Goal: Task Accomplishment & Management: Manage account settings

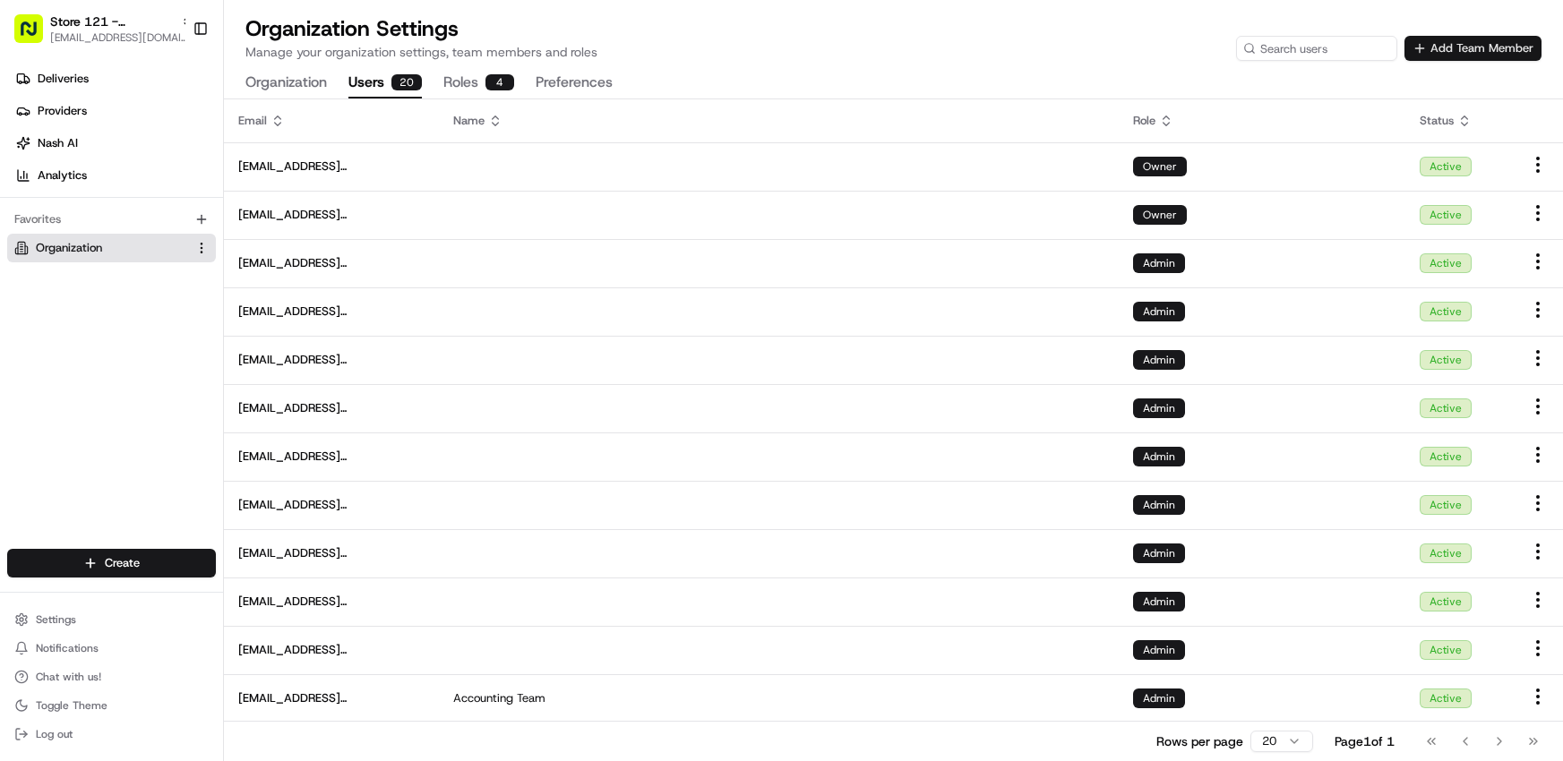
click at [1484, 53] on button "Add Team Member" at bounding box center [1473, 48] width 137 height 25
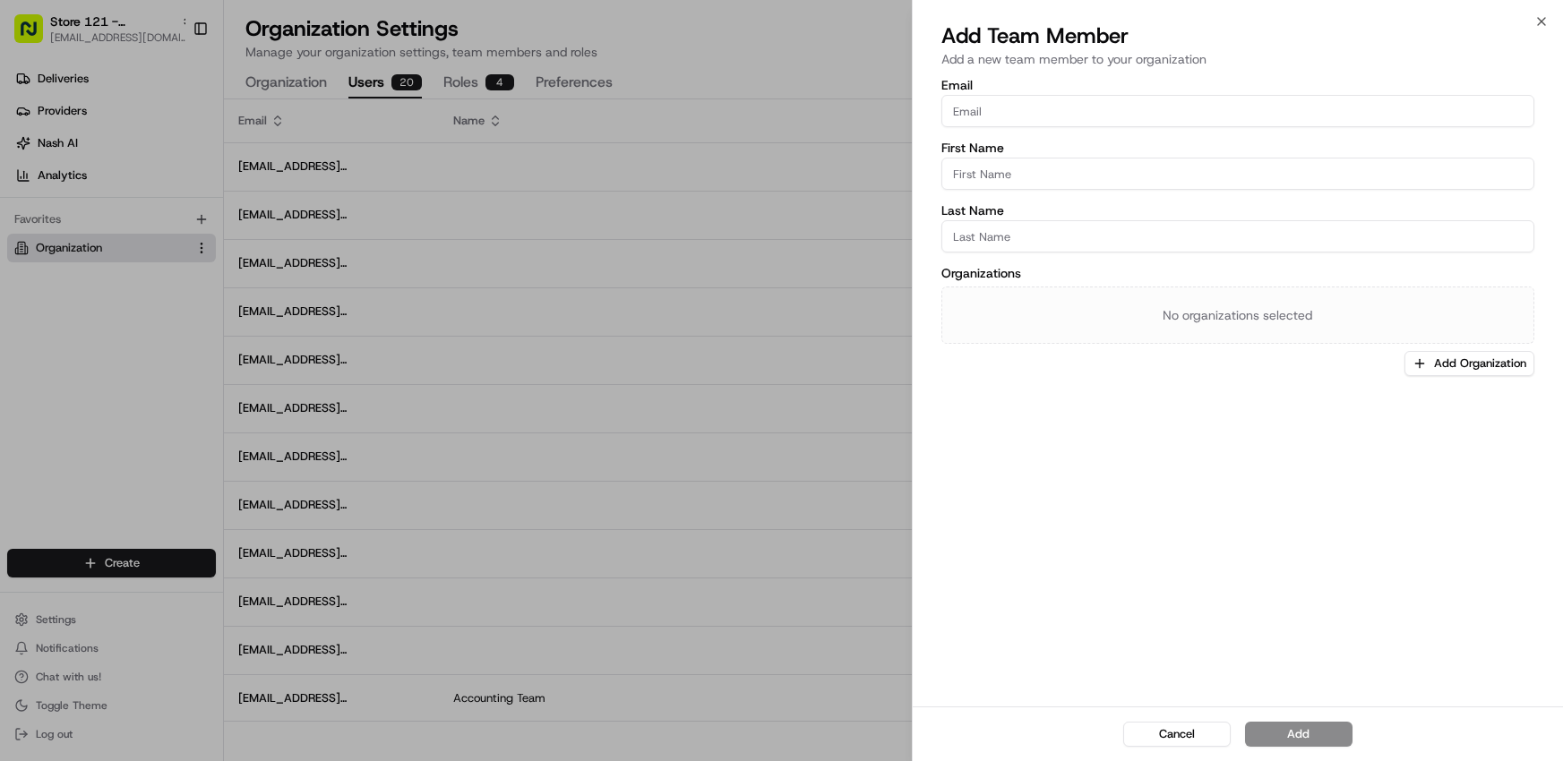
click at [1241, 118] on input "Email" at bounding box center [1237, 111] width 593 height 32
type input "[EMAIL_ADDRESS][DOMAIN_NAME]"
type input "A"
type input "[PERSON_NAME]"
type input "Acero"
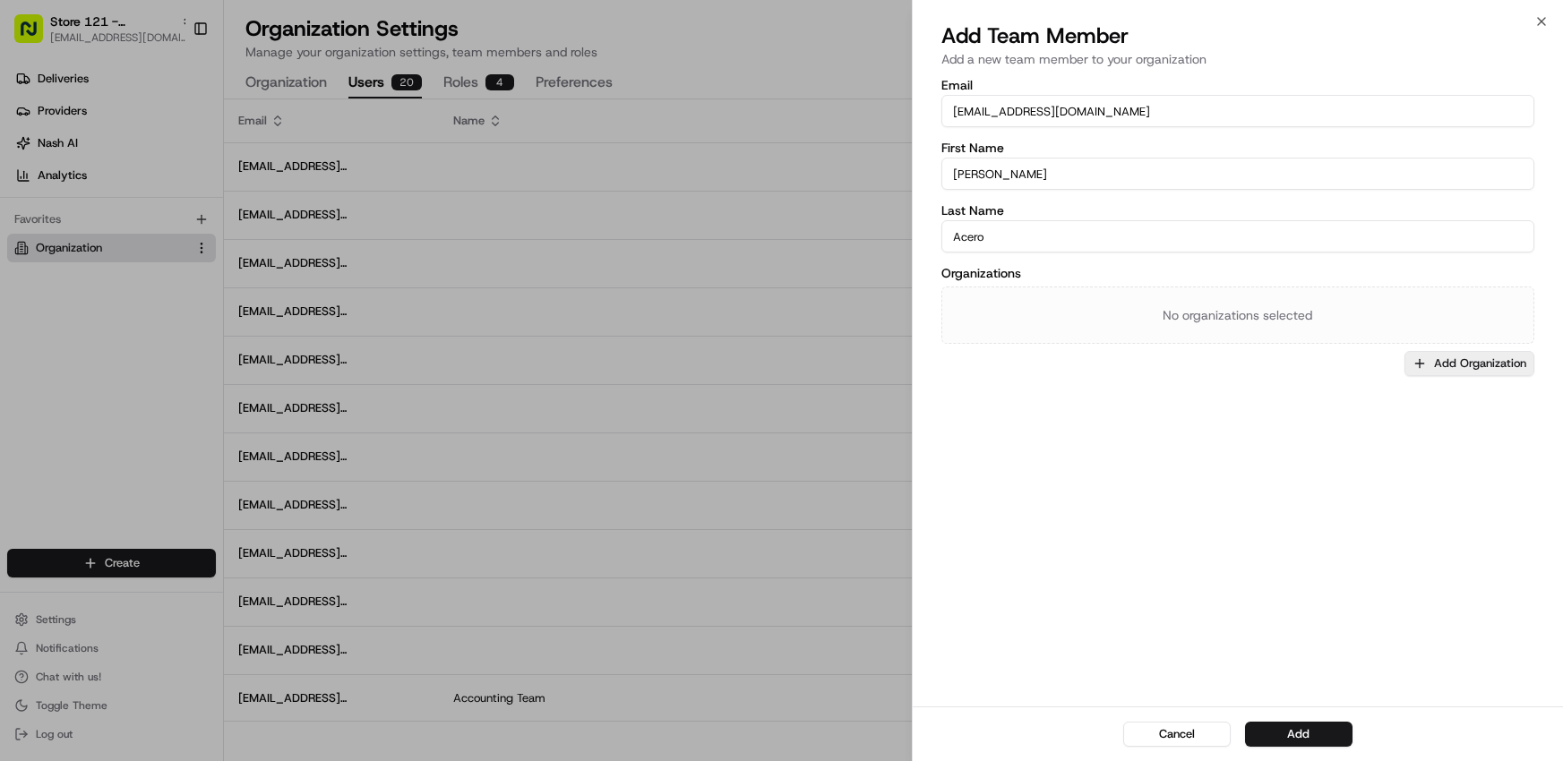
click at [1449, 372] on button "Add Organization" at bounding box center [1470, 363] width 130 height 25
click at [1328, 430] on div "(Select All)" at bounding box center [1434, 430] width 256 height 27
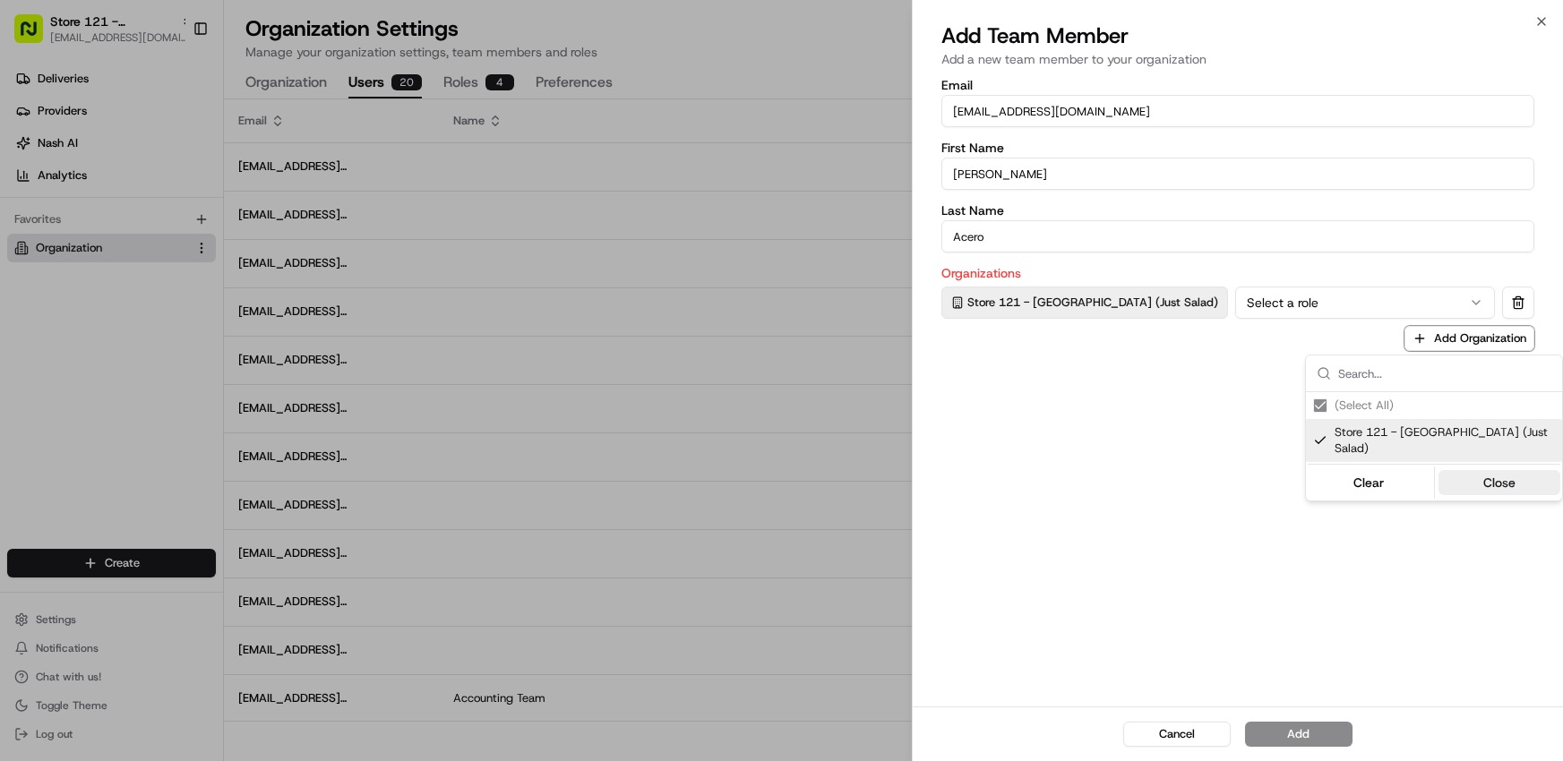
click at [1457, 470] on button "Close" at bounding box center [1500, 482] width 123 height 25
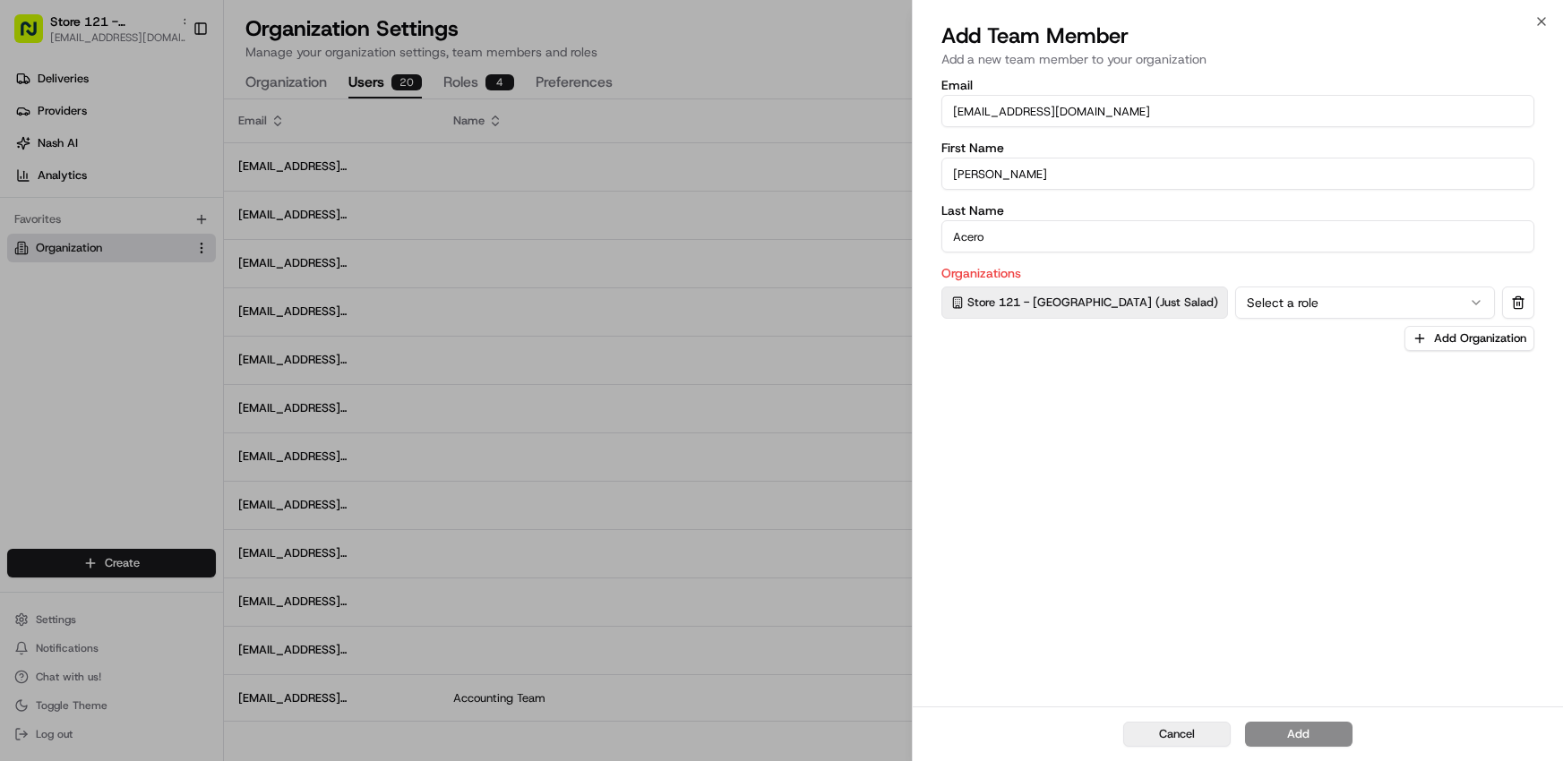
click at [1181, 730] on button "Cancel" at bounding box center [1176, 734] width 107 height 25
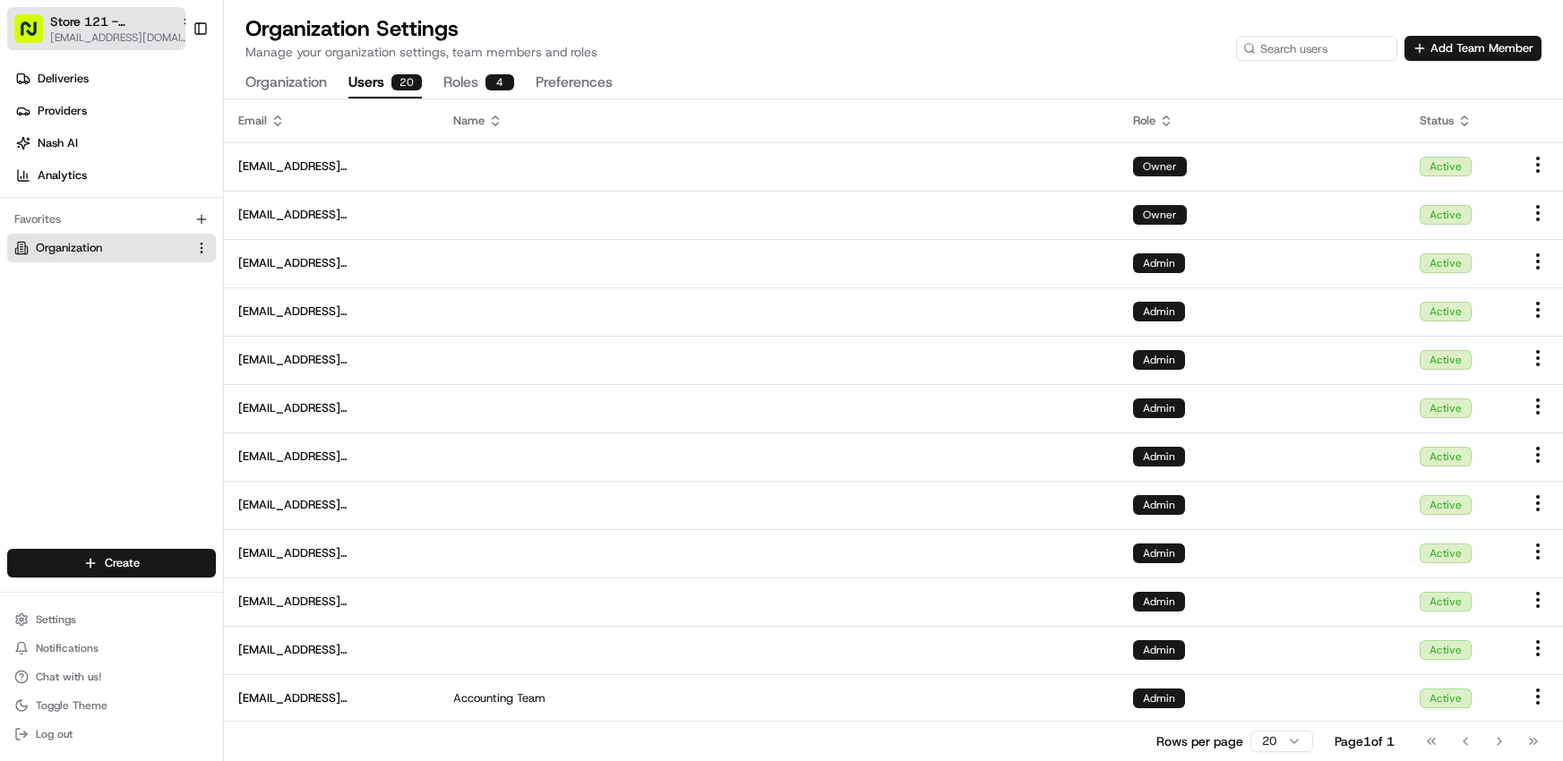
click at [127, 22] on span "Store 121 - [GEOGRAPHIC_DATA] (Just Salad)" at bounding box center [112, 22] width 124 height 18
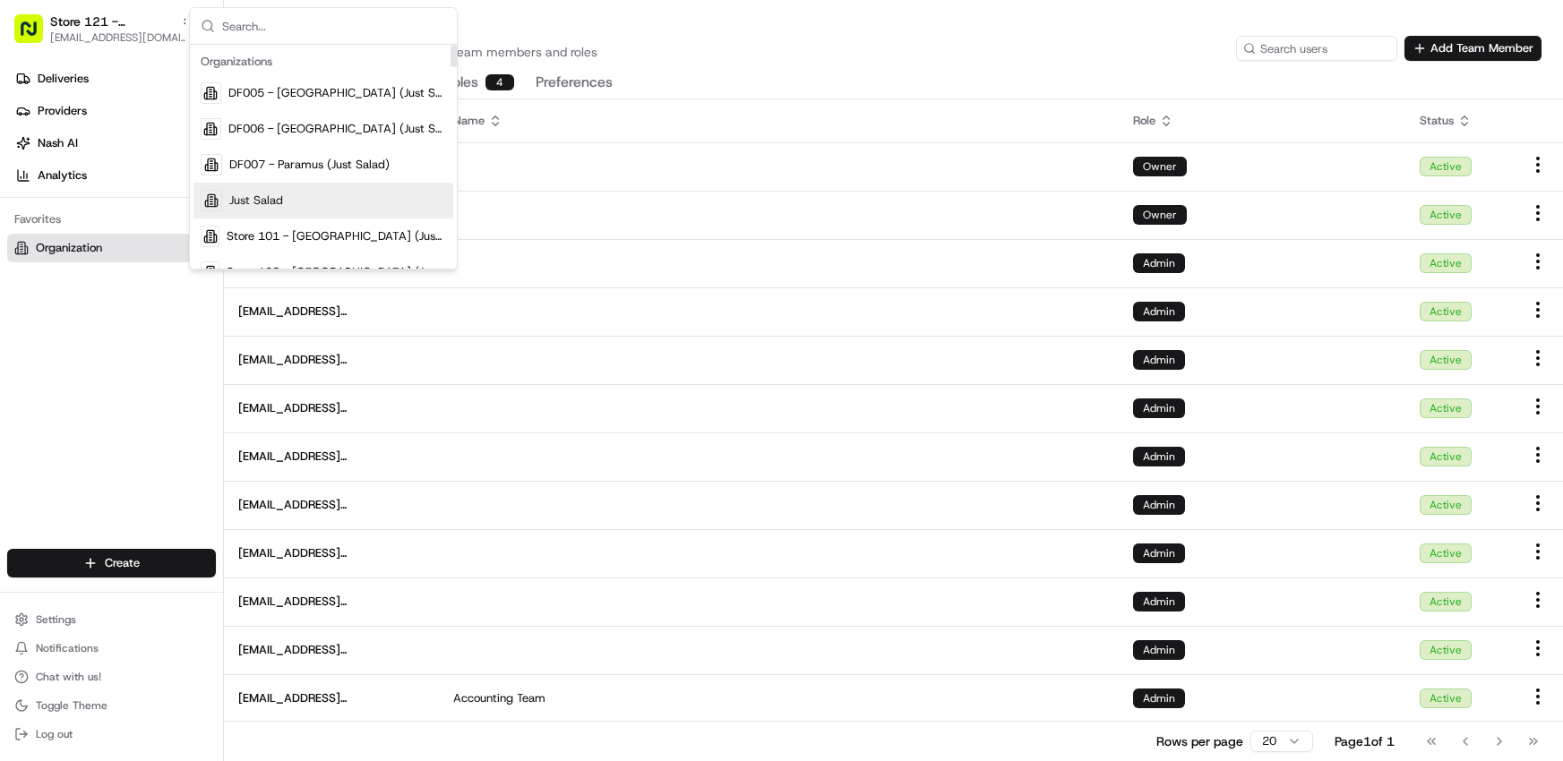
click at [273, 193] on span "Just Salad" at bounding box center [256, 201] width 54 height 16
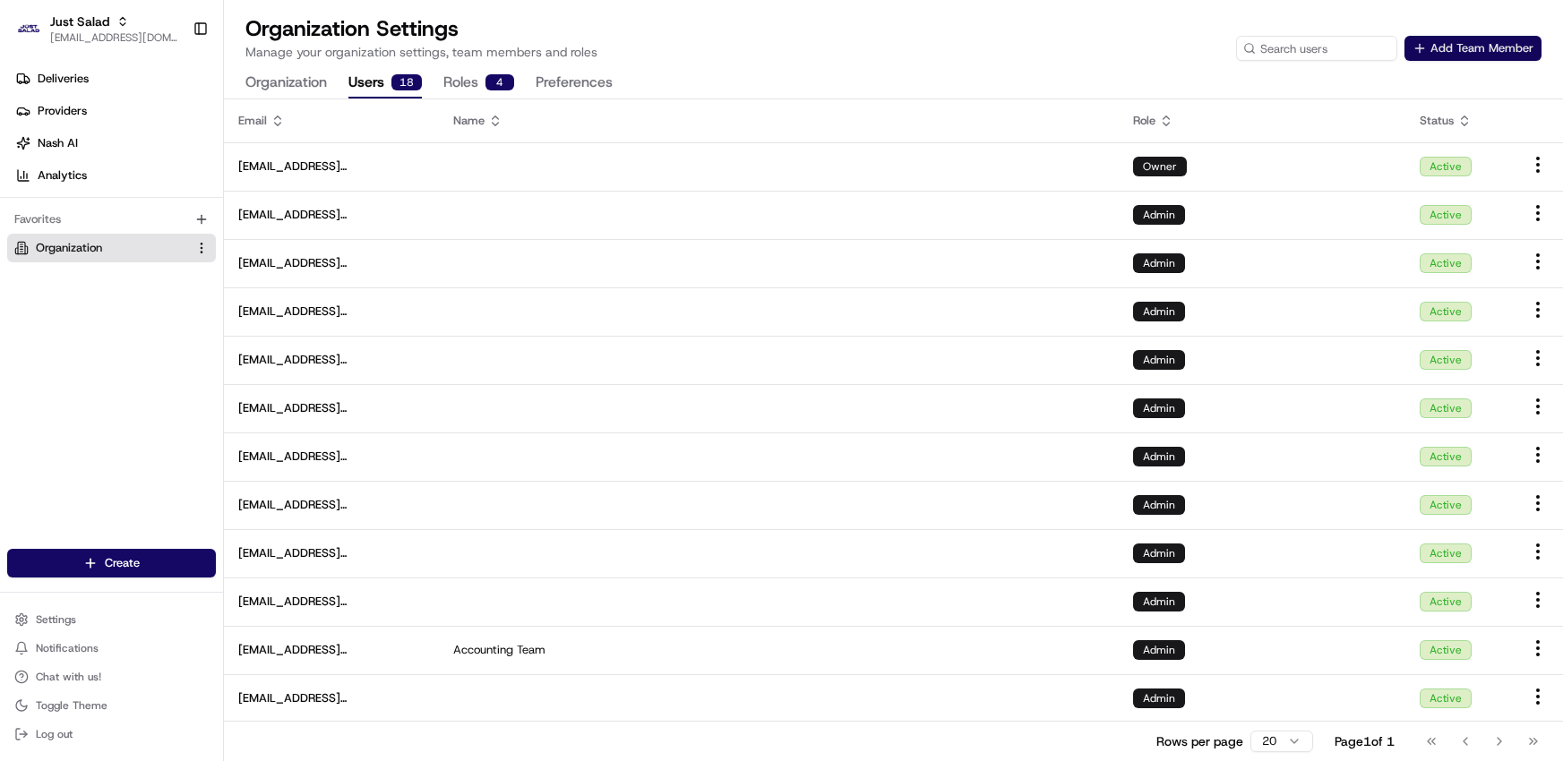
click at [1483, 46] on button "Add Team Member" at bounding box center [1473, 48] width 137 height 25
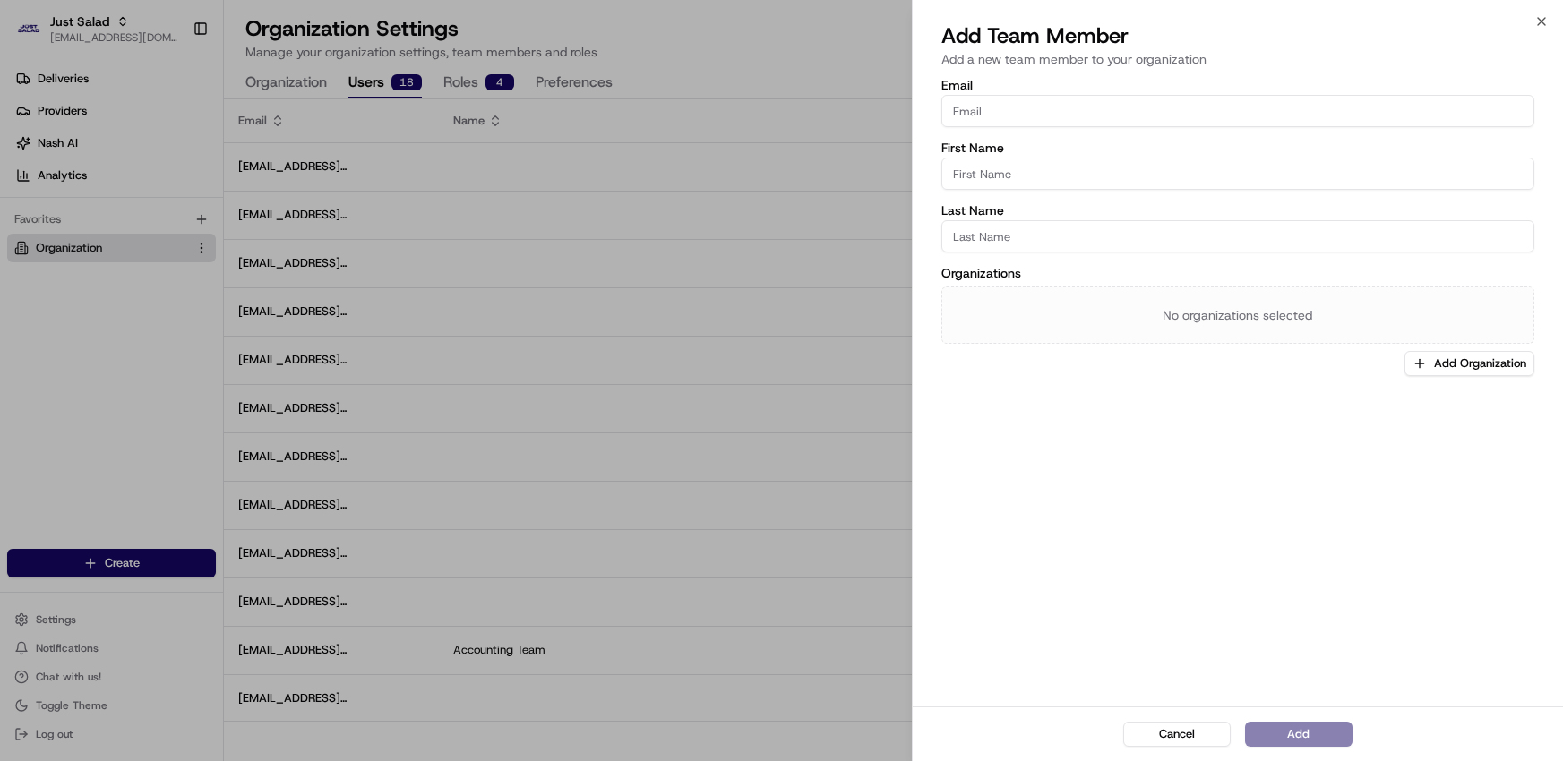
click at [1109, 110] on input "Email" at bounding box center [1237, 111] width 593 height 32
type input "[EMAIL_ADDRESS][DOMAIN_NAME]"
type input "[PERSON_NAME]"
type input "Acero"
click at [1451, 372] on button "Add Organization" at bounding box center [1470, 363] width 130 height 25
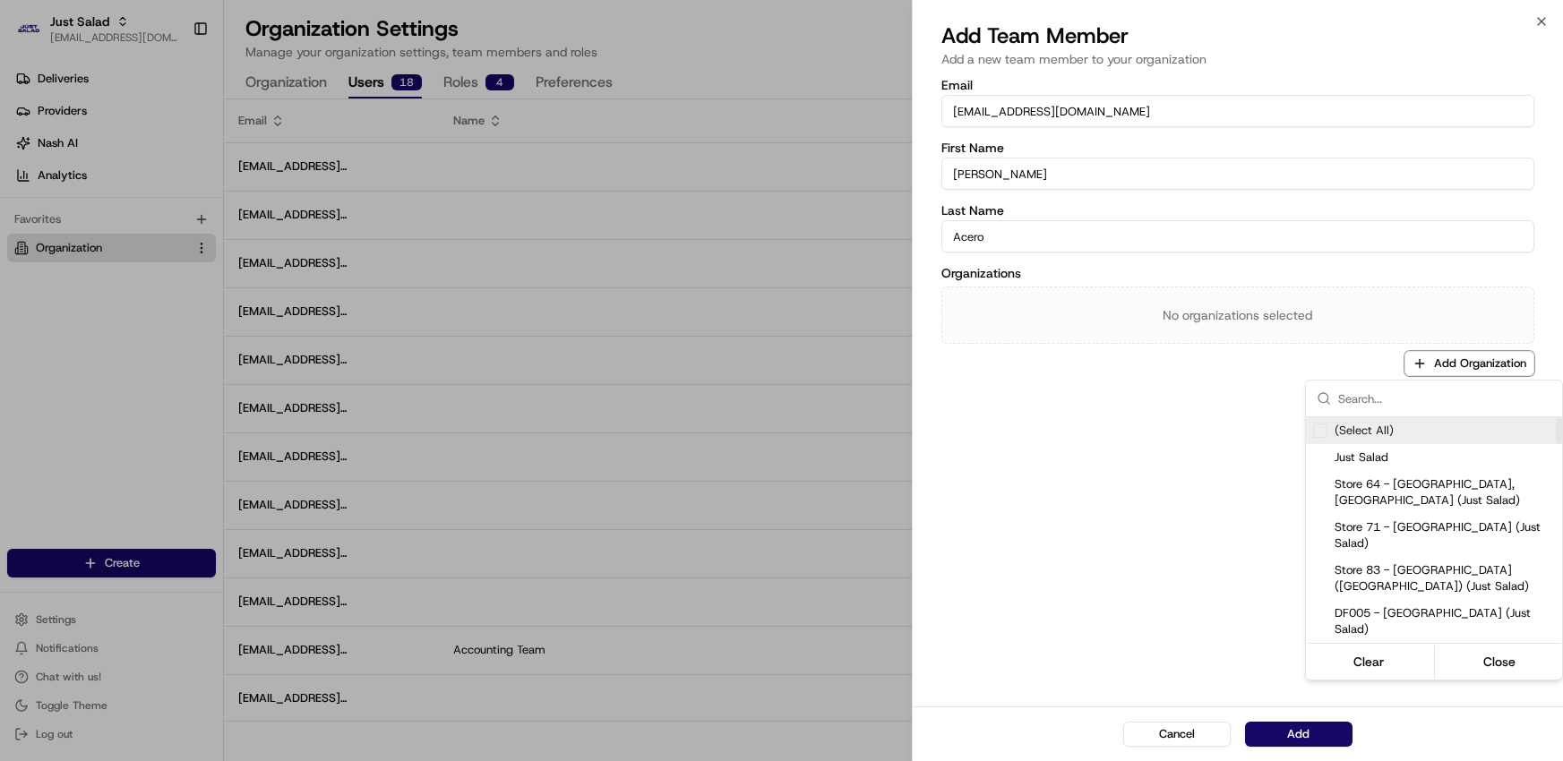
click at [1321, 429] on div "Suggestions" at bounding box center [1320, 431] width 14 height 14
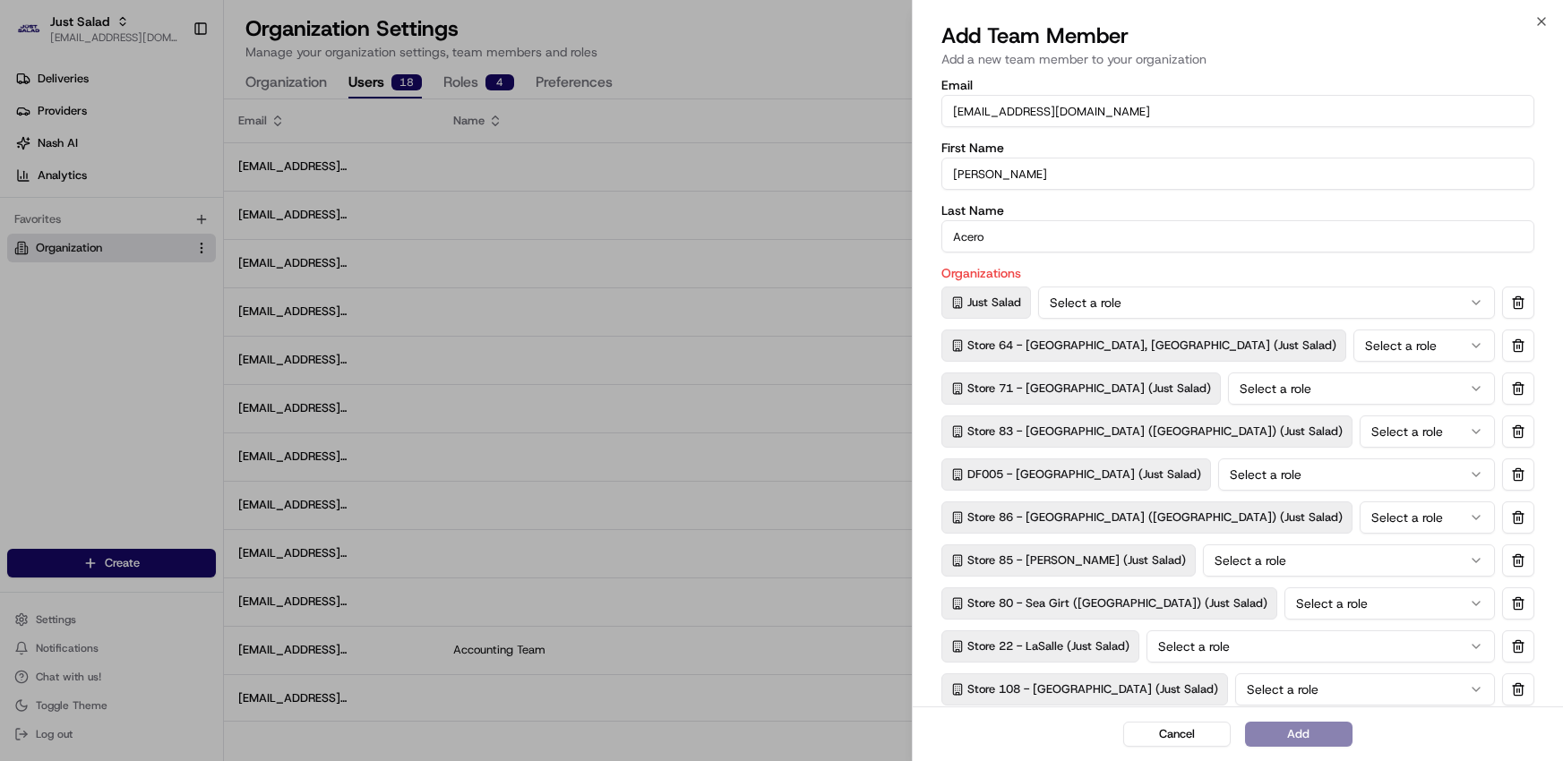
click at [1190, 735] on div at bounding box center [781, 380] width 1563 height 761
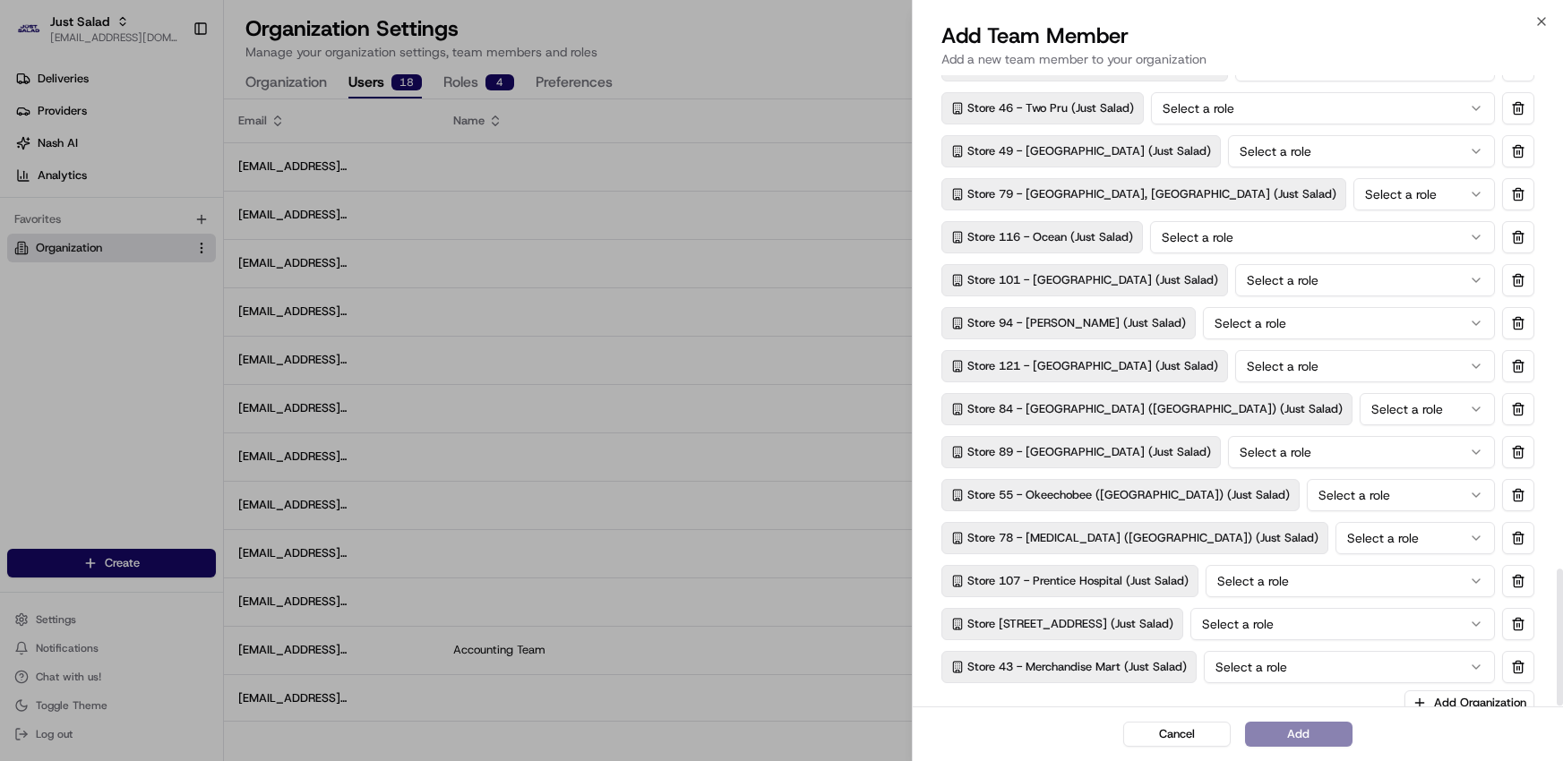
scroll to position [2271, 0]
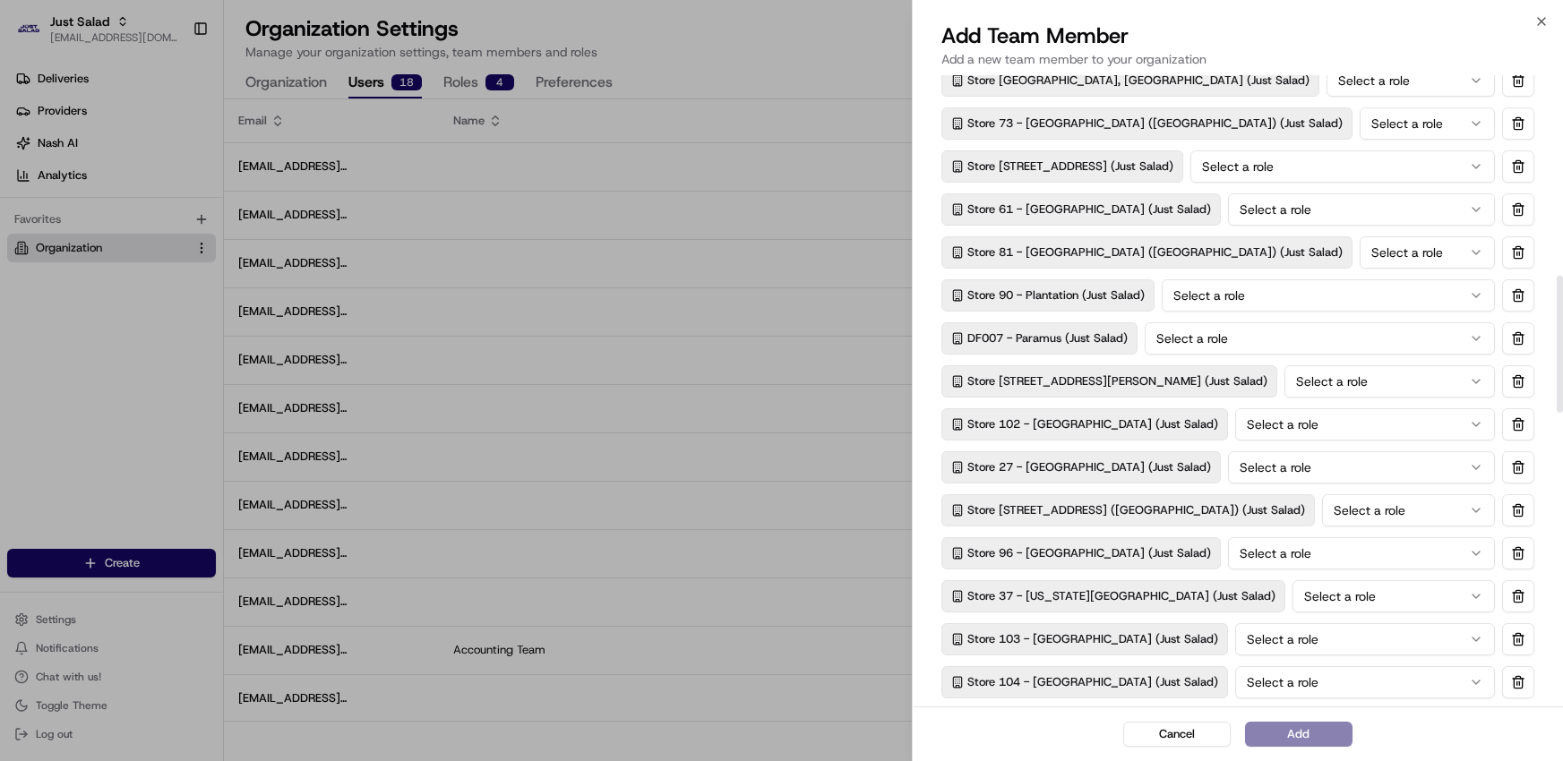
scroll to position [0, 0]
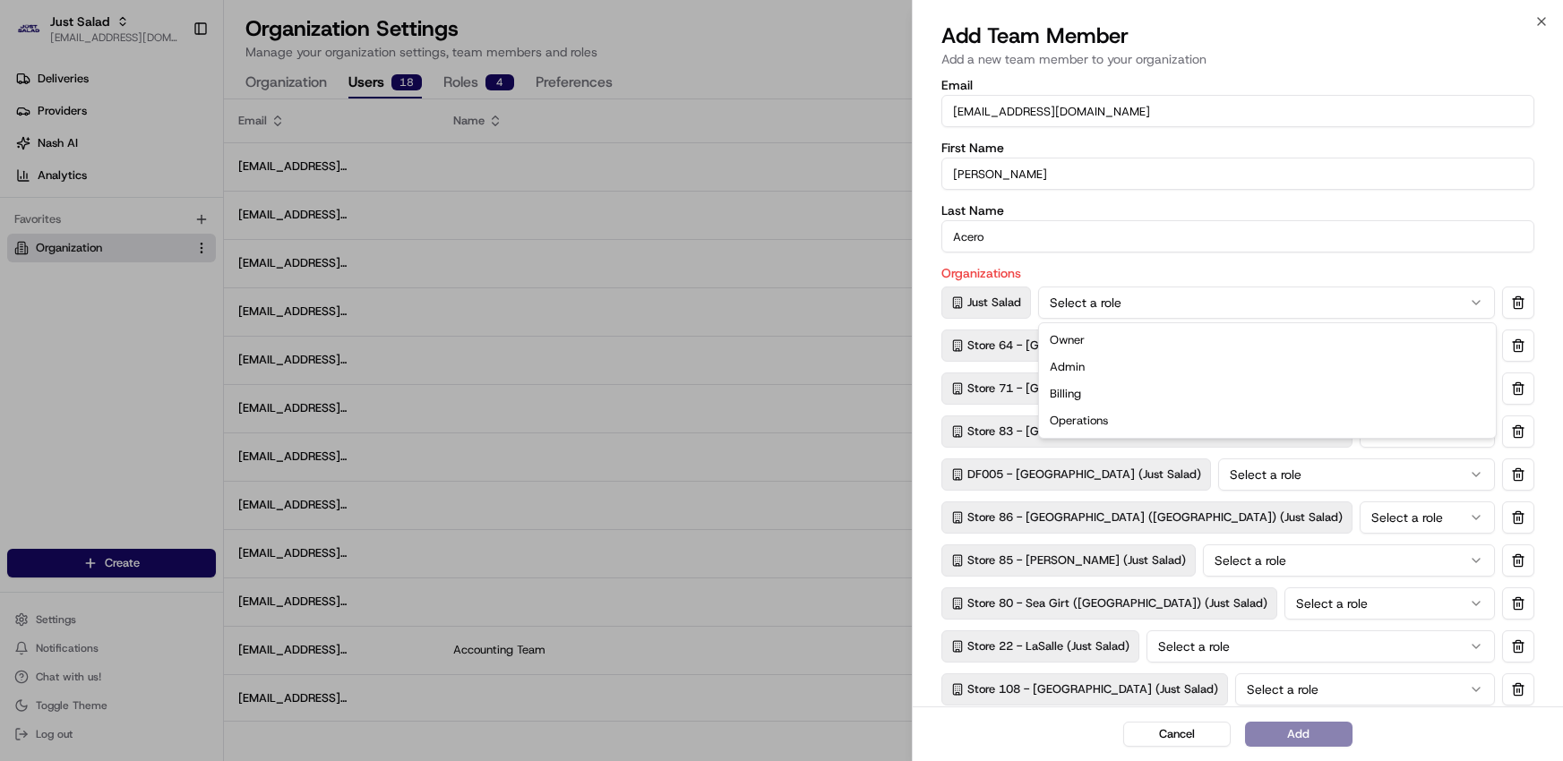
click at [1248, 305] on button "Select a role" at bounding box center [1266, 303] width 457 height 32
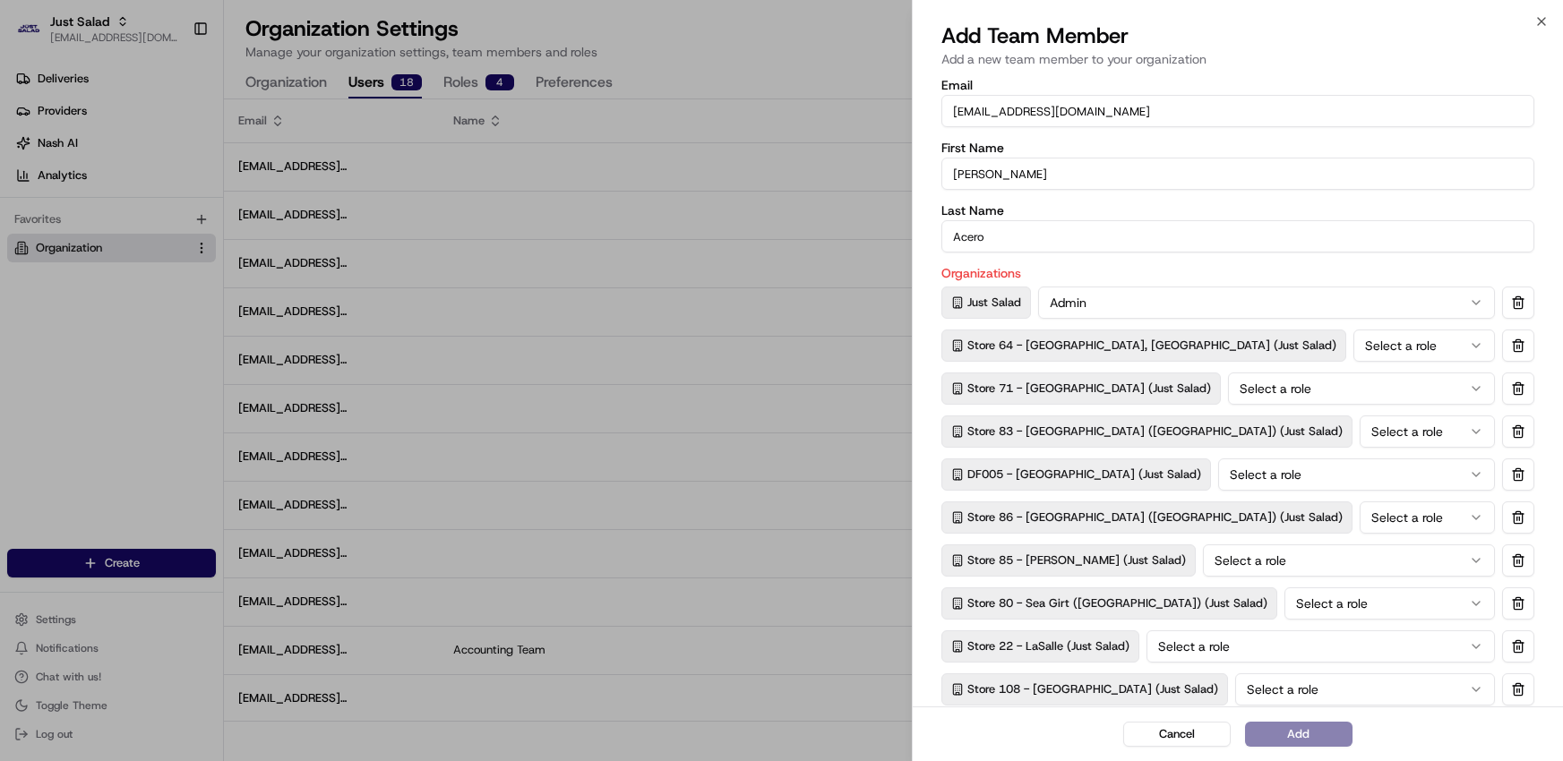
click at [1354, 357] on button "Select a role" at bounding box center [1425, 346] width 142 height 32
click at [1296, 395] on button "Select a role" at bounding box center [1361, 389] width 267 height 32
click at [1360, 431] on button "Select a role" at bounding box center [1427, 432] width 135 height 32
click at [1276, 466] on button "Select a role" at bounding box center [1356, 475] width 277 height 32
click at [1360, 526] on button "Select a role" at bounding box center [1427, 518] width 135 height 32
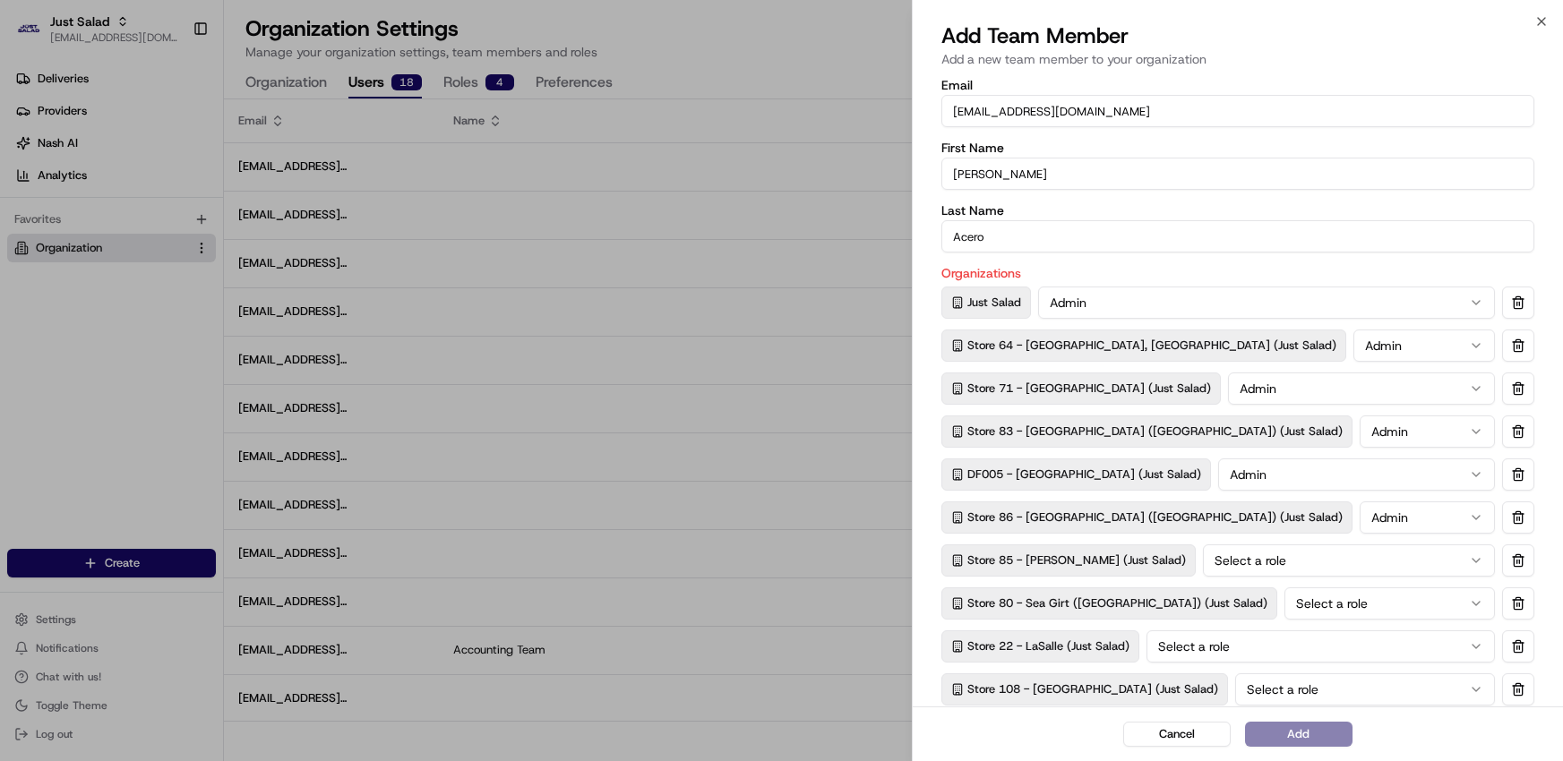
click at [1285, 557] on button "Select a role" at bounding box center [1349, 561] width 292 height 32
click at [1287, 616] on div "Store 80 - Sea Girt ([GEOGRAPHIC_DATA]) (Just Salad) Select a role" at bounding box center [1237, 604] width 593 height 32
click at [1290, 607] on button "Select a role" at bounding box center [1390, 604] width 211 height 32
click at [1289, 608] on button "Select a role" at bounding box center [1390, 604] width 211 height 32
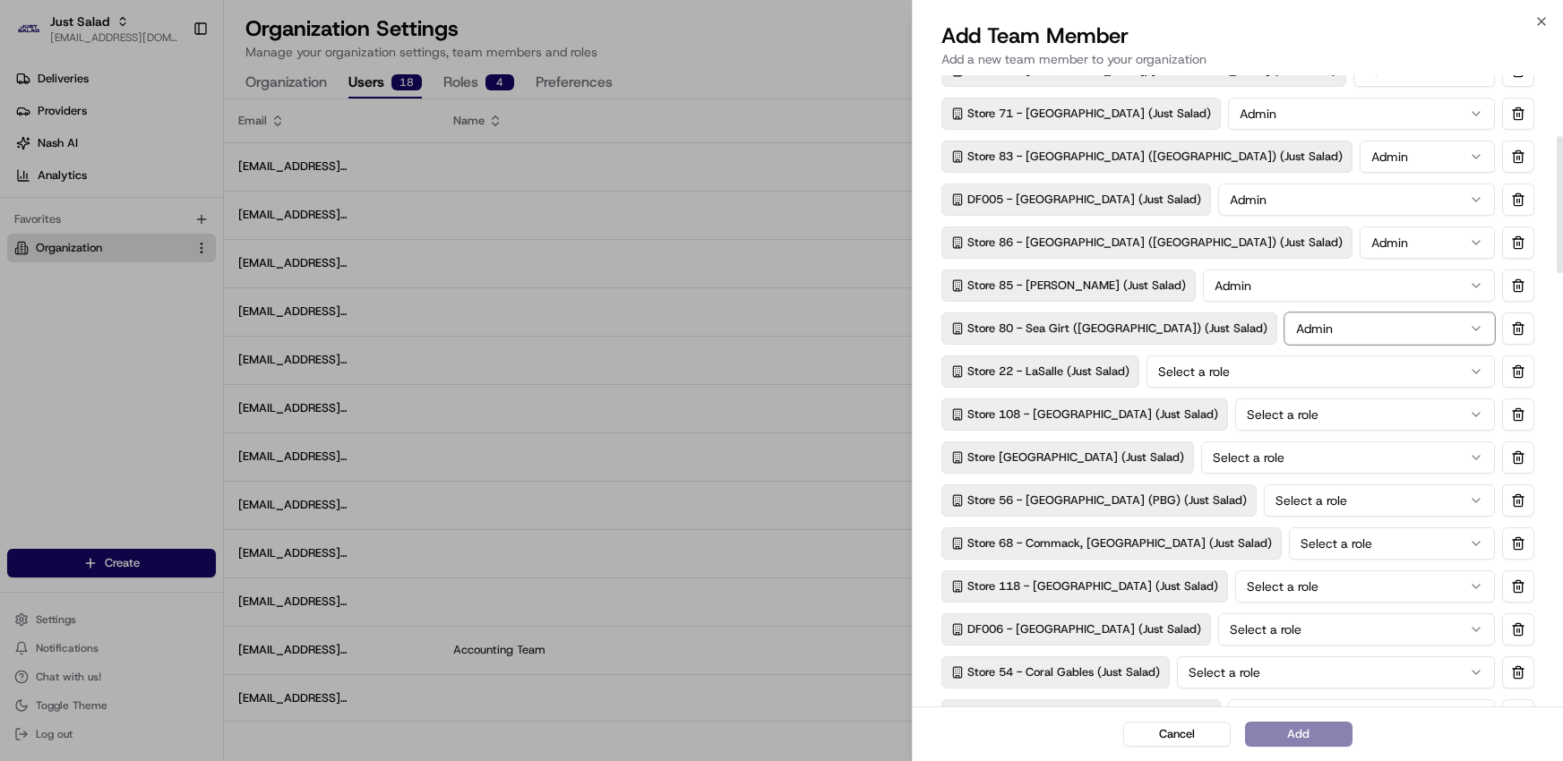
scroll to position [279, 0]
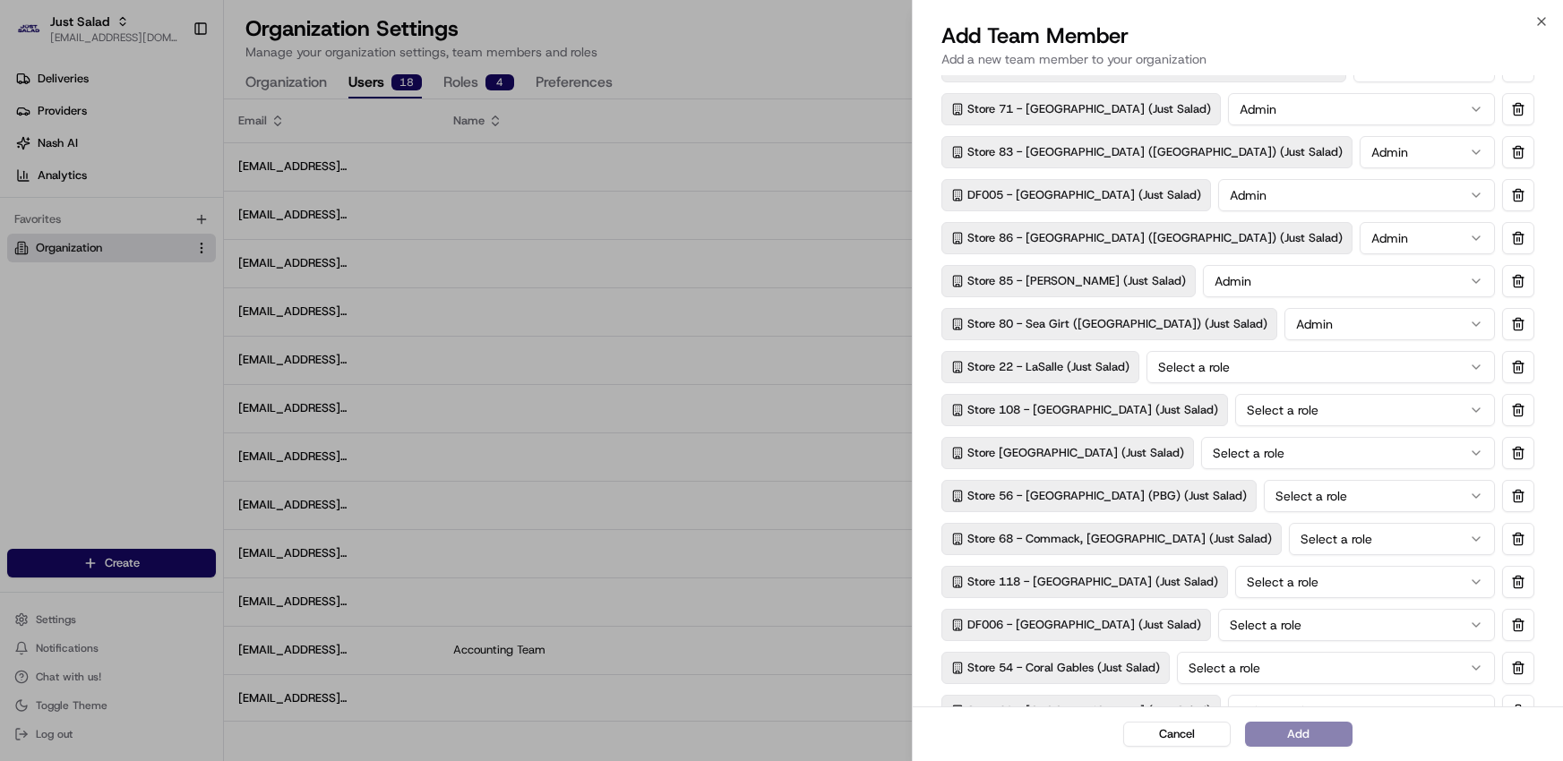
click at [1249, 359] on button "Select a role" at bounding box center [1321, 367] width 348 height 32
click at [1246, 409] on button "Select a role" at bounding box center [1365, 410] width 260 height 32
click at [1257, 448] on button "Select a role" at bounding box center [1348, 453] width 294 height 32
click at [1264, 500] on button "Select a role" at bounding box center [1379, 496] width 231 height 32
click at [1289, 539] on button "Select a role" at bounding box center [1392, 539] width 206 height 32
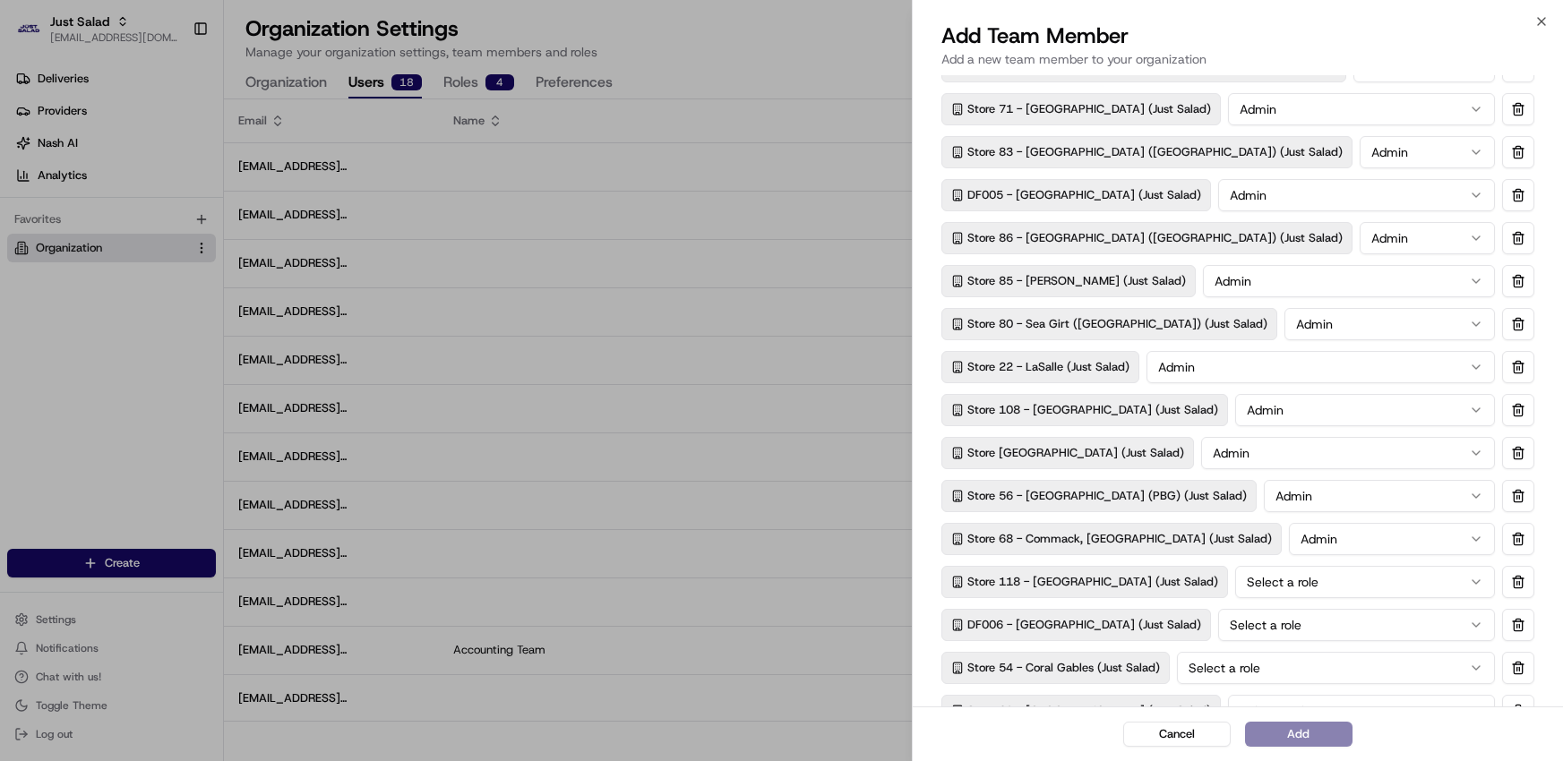
click at [1273, 574] on button "Select a role" at bounding box center [1365, 582] width 260 height 32
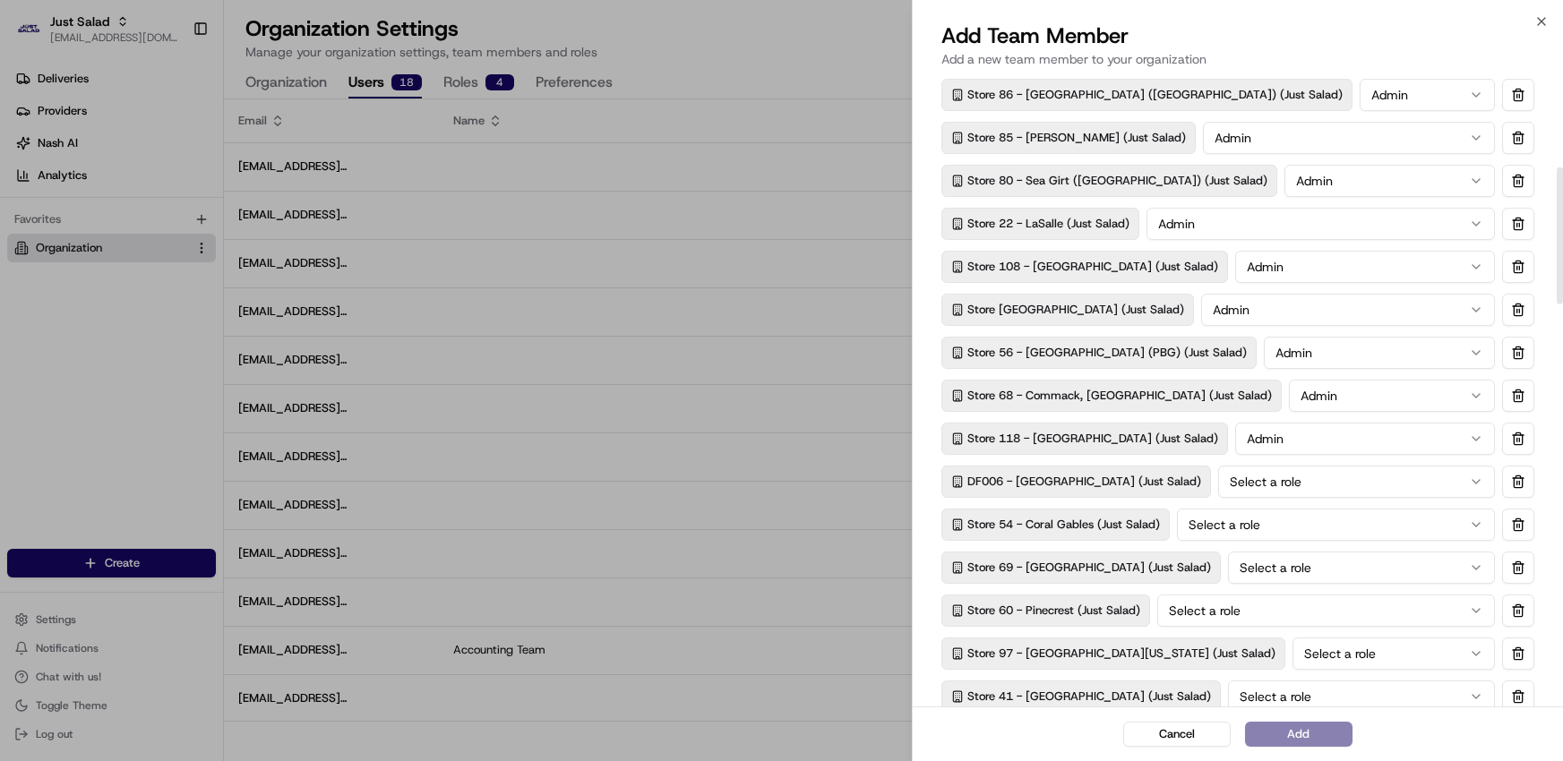
click at [1292, 483] on button "Select a role" at bounding box center [1356, 482] width 277 height 32
click at [1280, 529] on button "Select a role" at bounding box center [1336, 525] width 318 height 32
click at [1273, 561] on button "Select a role" at bounding box center [1361, 568] width 267 height 32
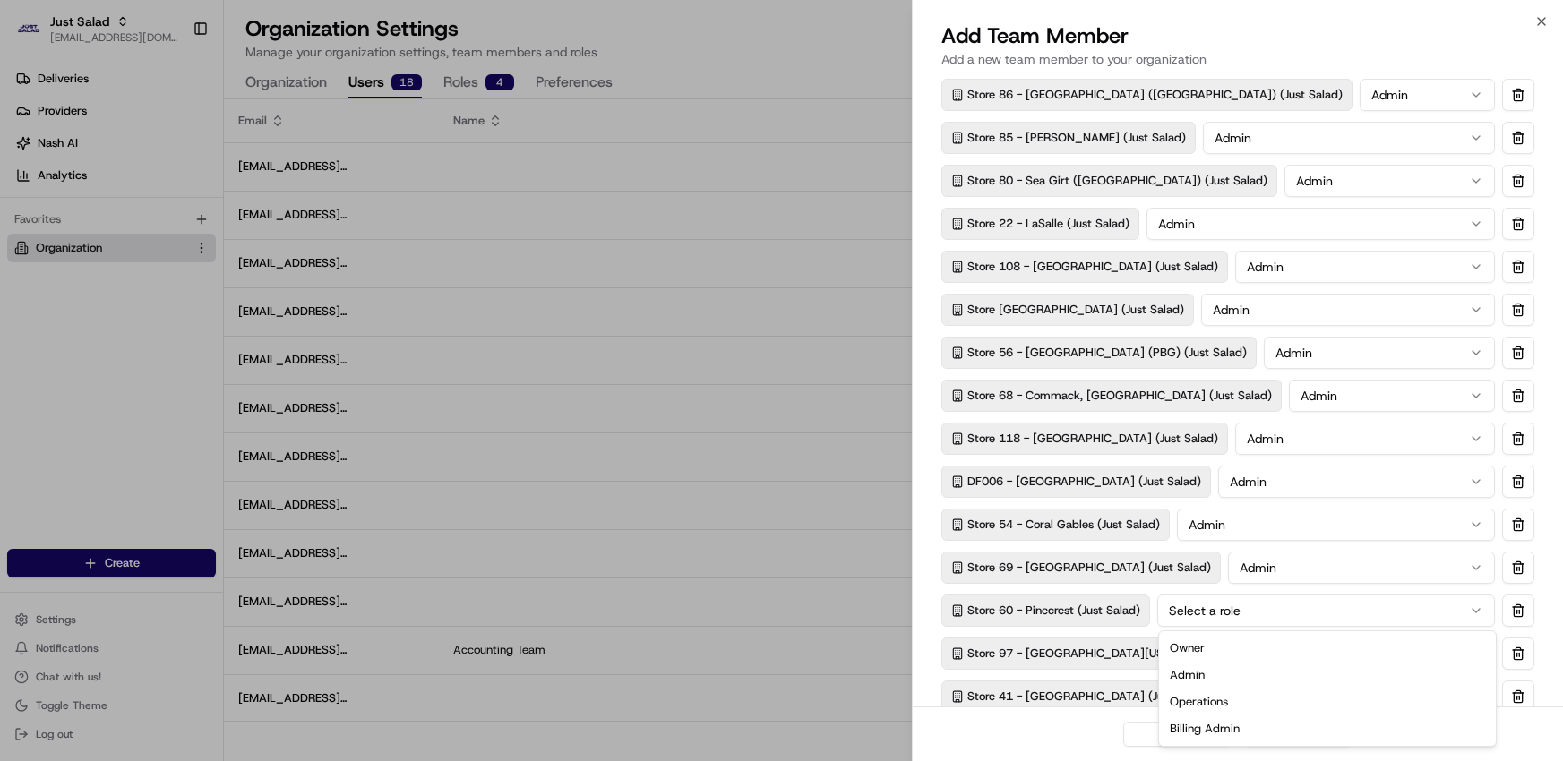
click at [1266, 609] on button "Select a role" at bounding box center [1326, 611] width 338 height 32
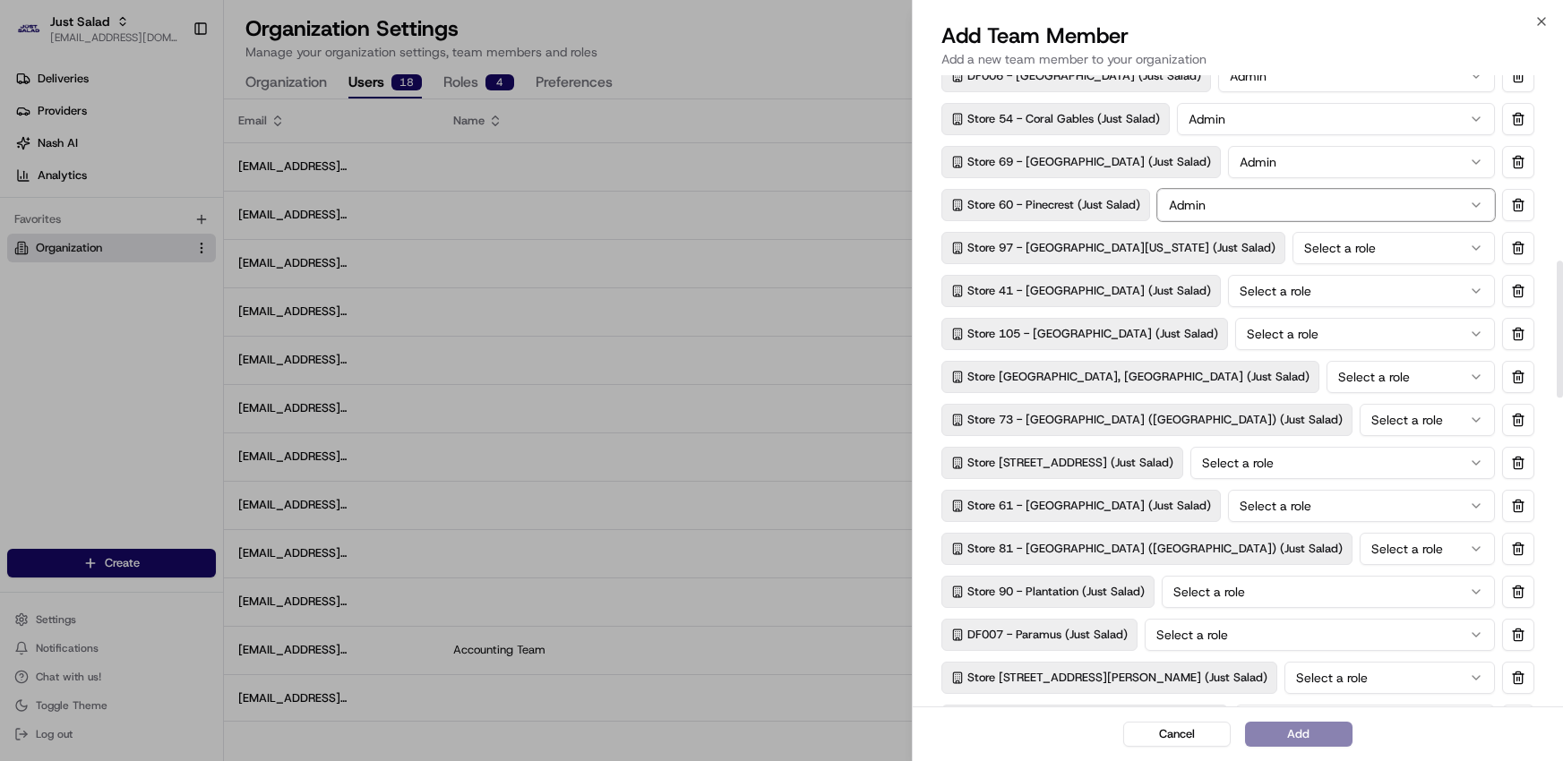
scroll to position [795, 0]
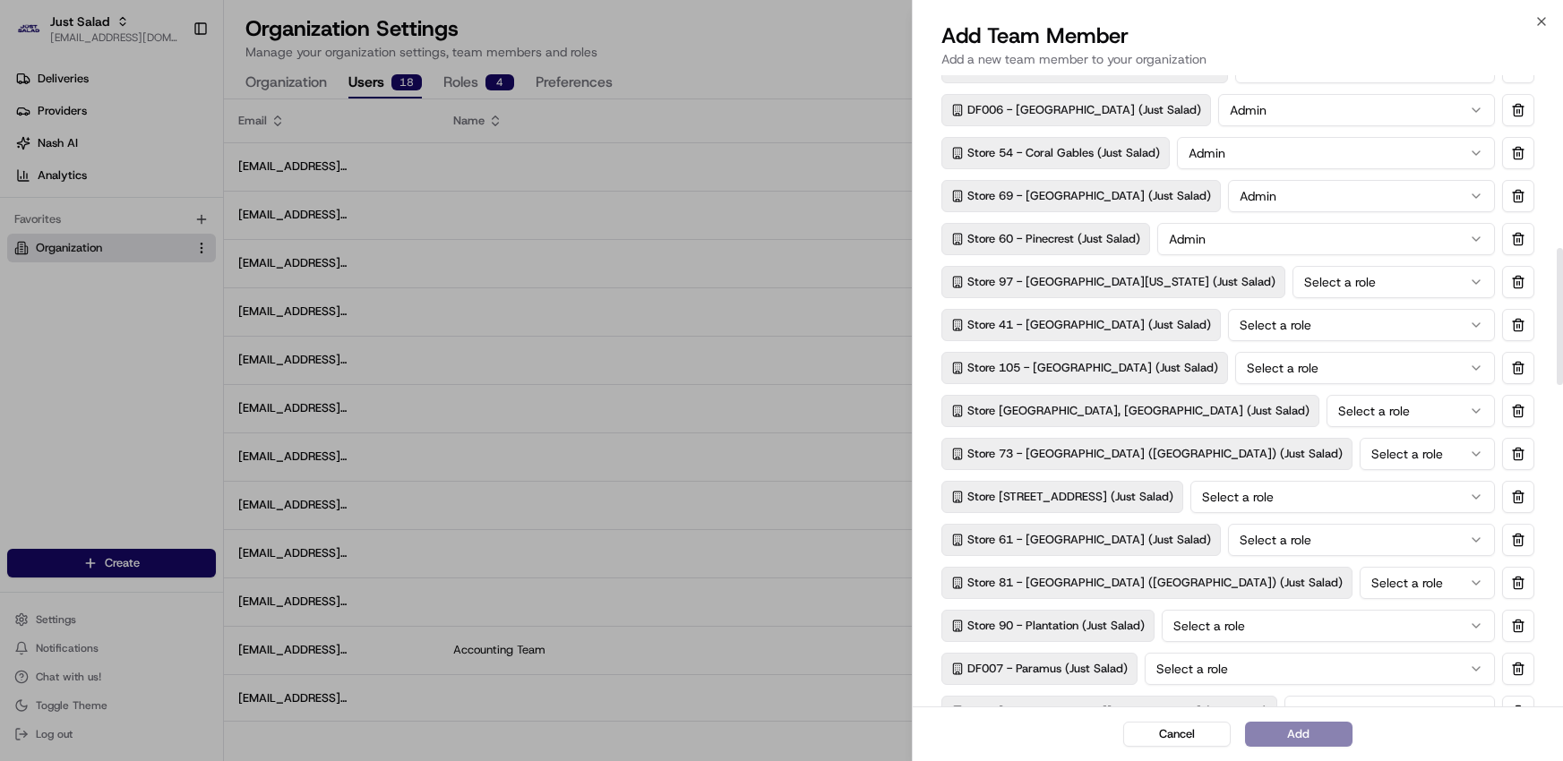
click at [1293, 285] on button "Select a role" at bounding box center [1394, 282] width 202 height 32
click at [1277, 326] on button "Select a role" at bounding box center [1361, 325] width 267 height 32
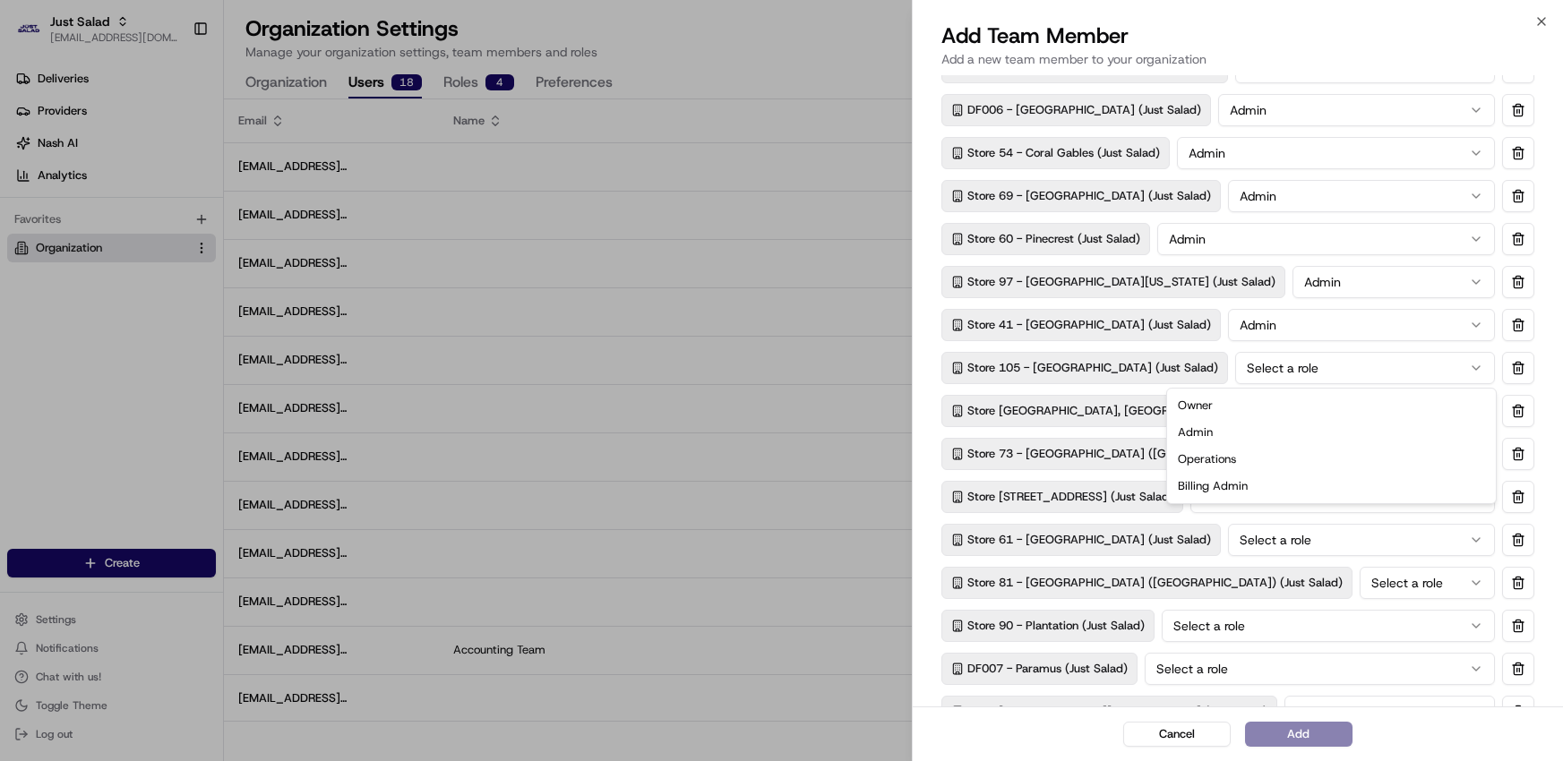
click at [1255, 365] on button "Select a role" at bounding box center [1365, 368] width 260 height 32
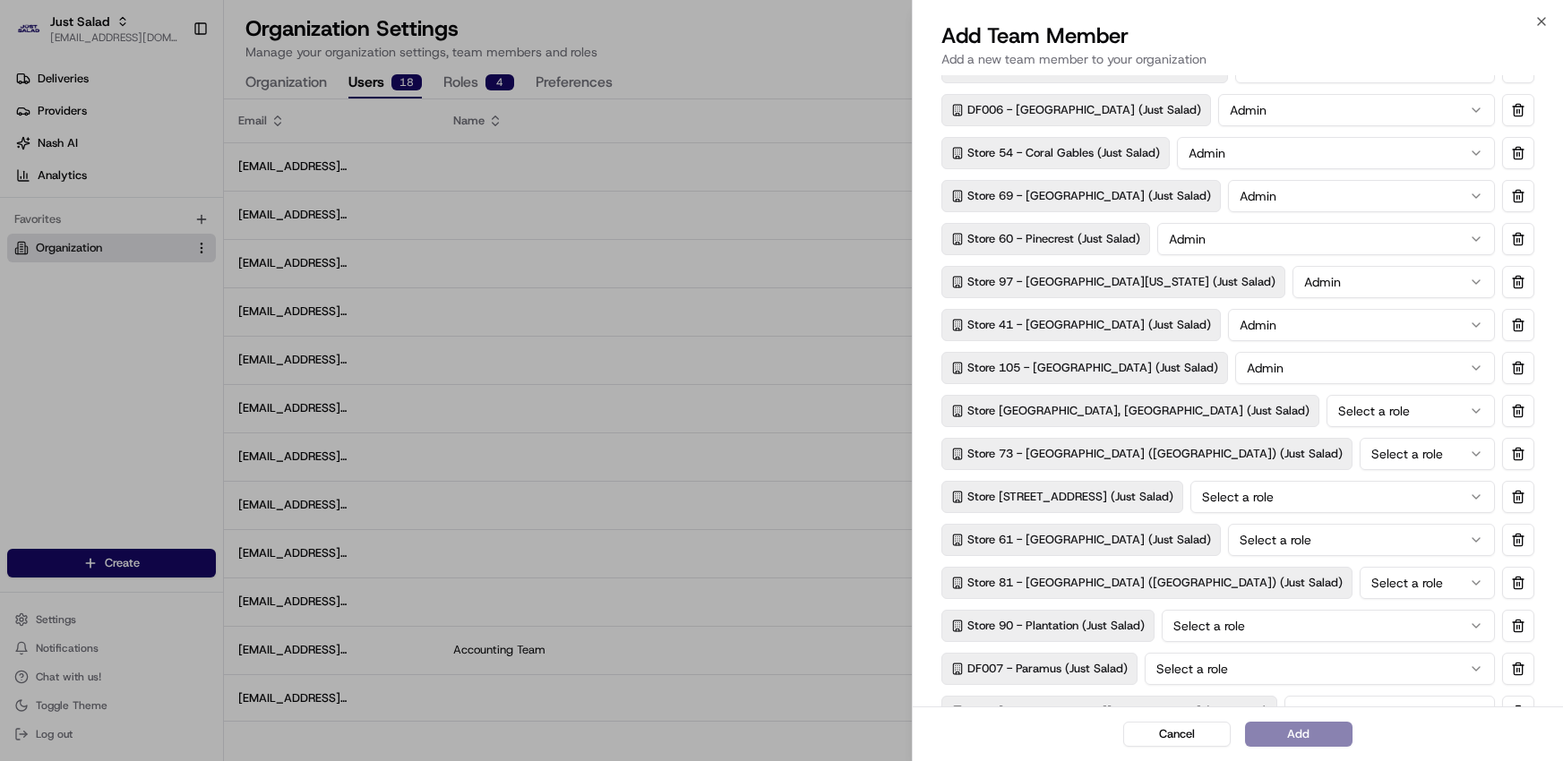
click at [1327, 404] on button "Select a role" at bounding box center [1411, 411] width 168 height 32
click at [1360, 450] on button "Select a role" at bounding box center [1427, 454] width 135 height 32
click at [1322, 481] on button "Select a role" at bounding box center [1343, 497] width 305 height 32
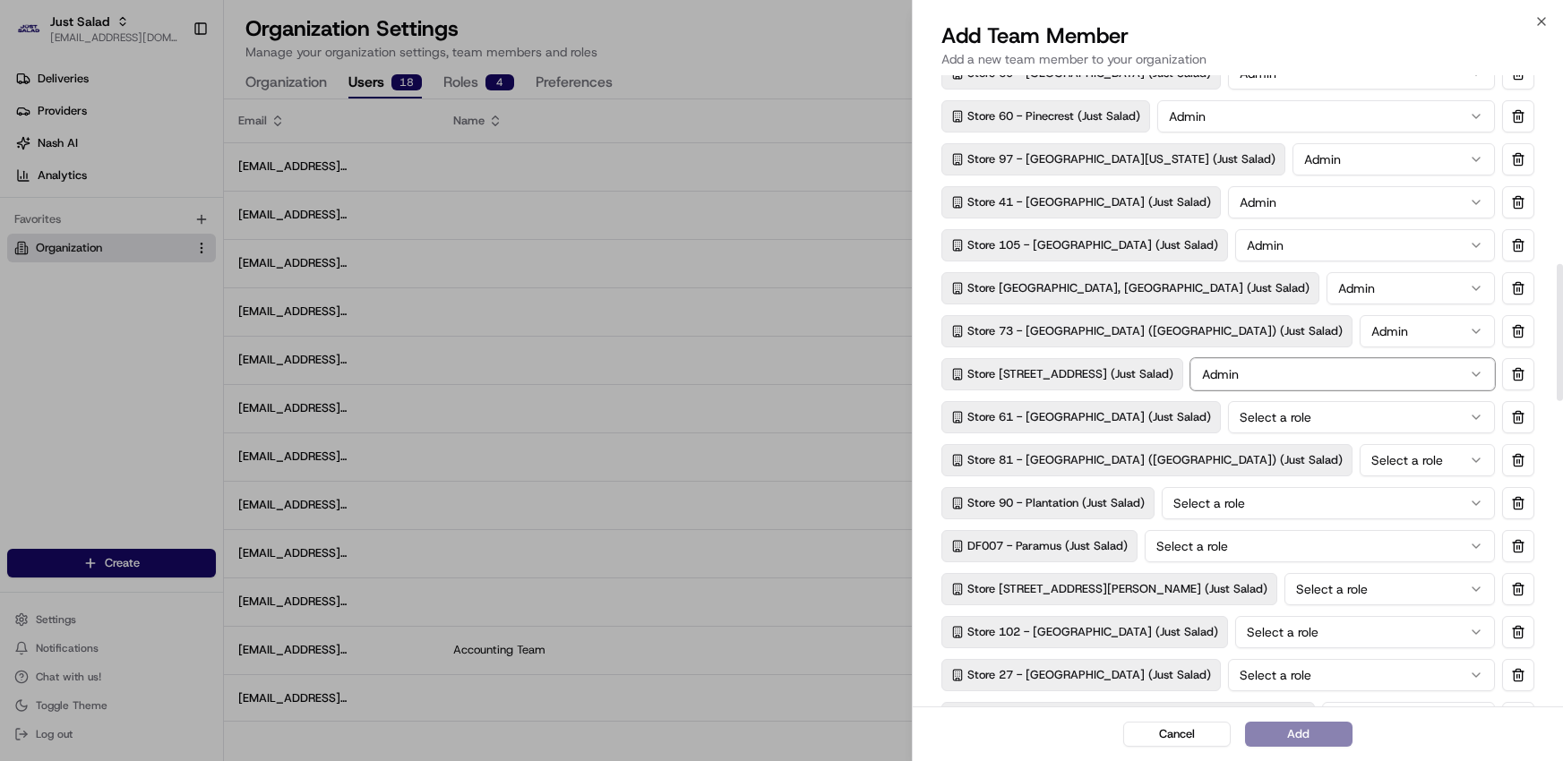
scroll to position [933, 0]
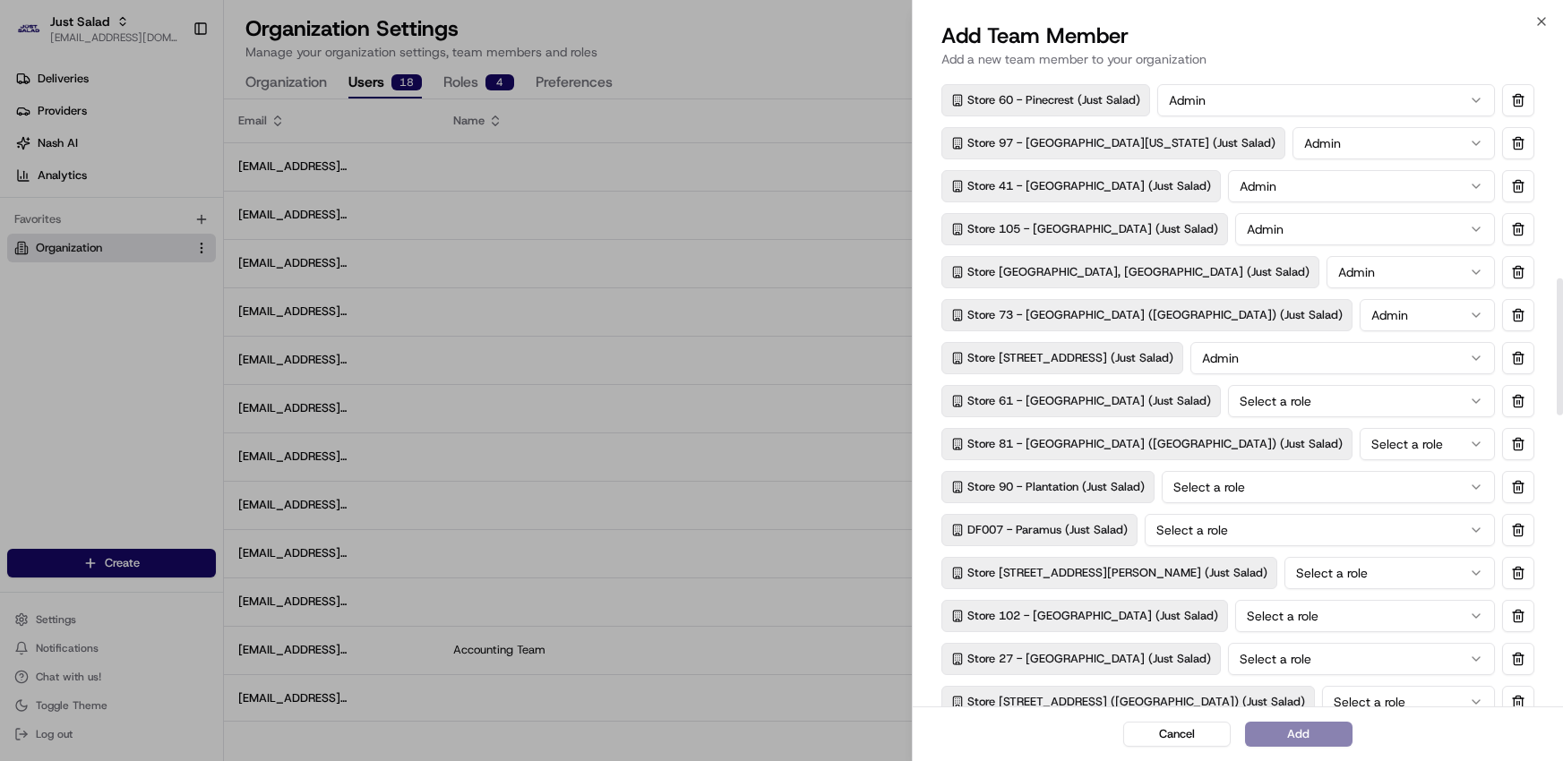
click at [1263, 398] on button "Select a role" at bounding box center [1361, 401] width 267 height 32
click at [1360, 441] on button "Select a role" at bounding box center [1427, 444] width 135 height 32
click at [1259, 487] on button "Select a role" at bounding box center [1328, 487] width 333 height 32
click at [1252, 530] on button "Select a role" at bounding box center [1320, 530] width 350 height 32
click at [1285, 578] on button "Select a role" at bounding box center [1390, 573] width 211 height 32
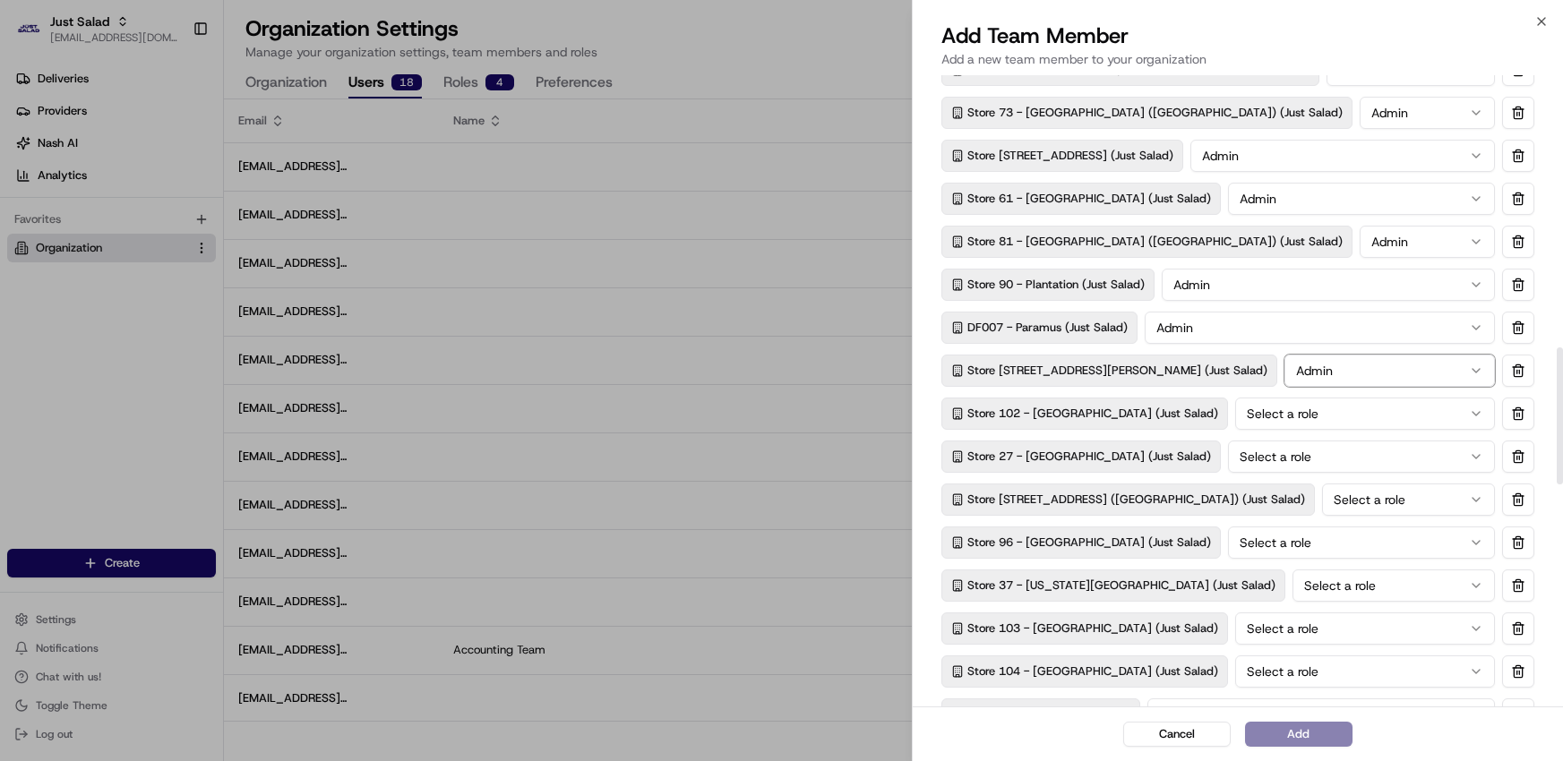
scroll to position [1280, 0]
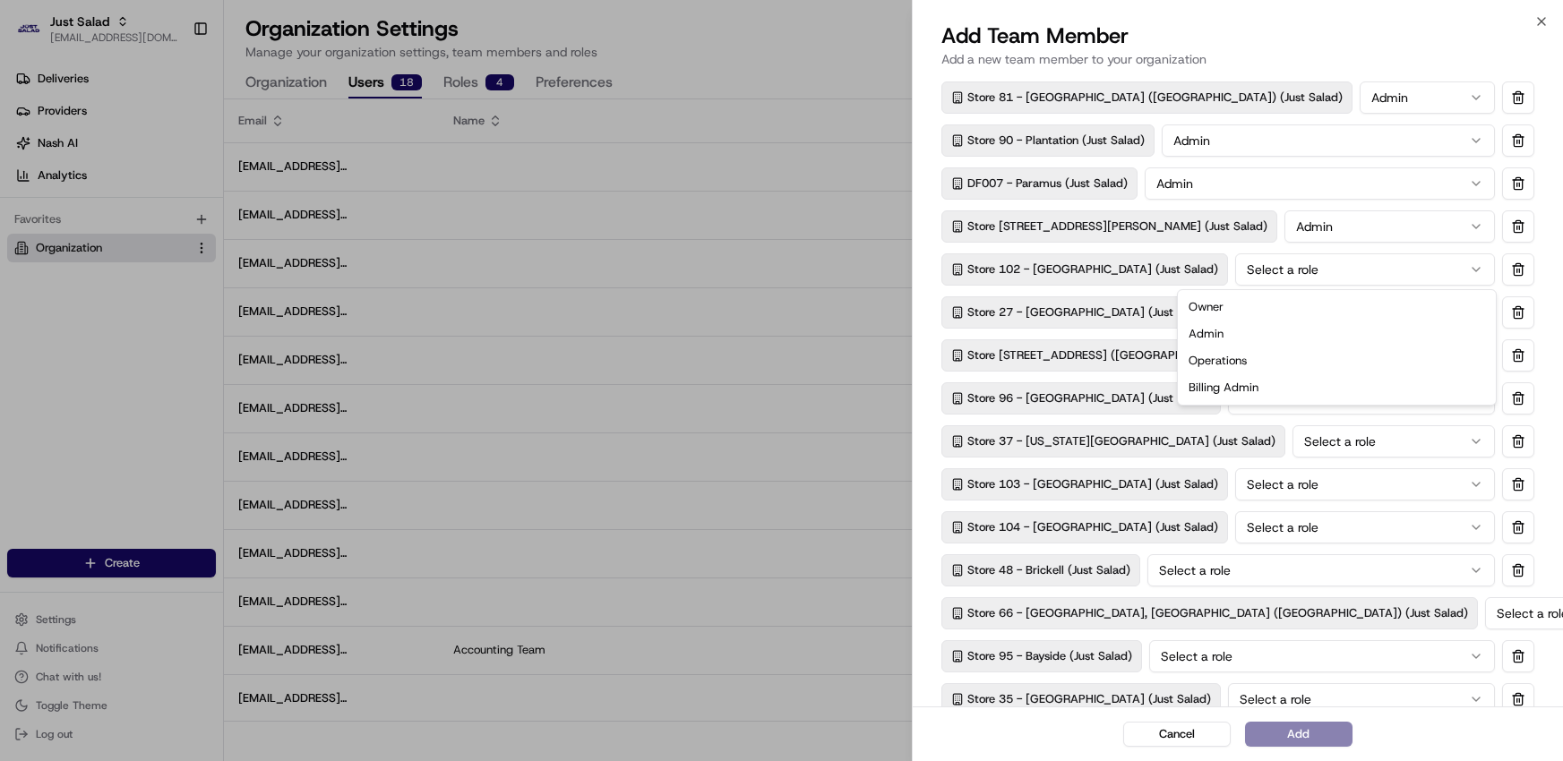
click at [1257, 273] on button "Select a role" at bounding box center [1365, 270] width 260 height 32
click at [1240, 311] on button "Select a role" at bounding box center [1361, 313] width 267 height 32
click at [1413, 354] on button "Select a role" at bounding box center [1408, 356] width 173 height 32
click at [1332, 403] on button "Select a role" at bounding box center [1361, 399] width 267 height 32
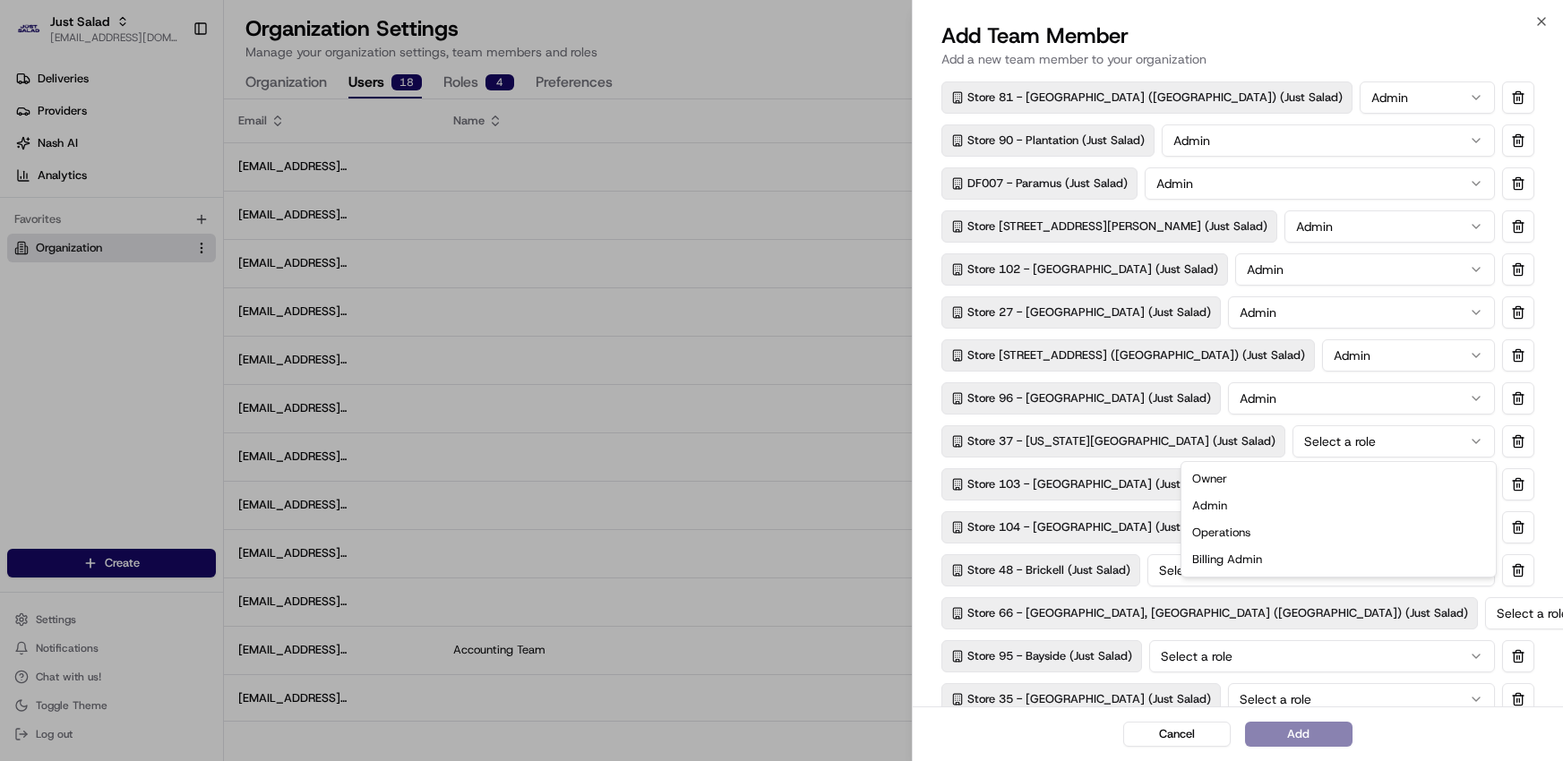
click at [1308, 444] on button "Select a role" at bounding box center [1394, 441] width 202 height 32
click at [1319, 472] on button "Select a role" at bounding box center [1365, 484] width 260 height 32
click at [1280, 535] on button "Select a role" at bounding box center [1365, 527] width 260 height 32
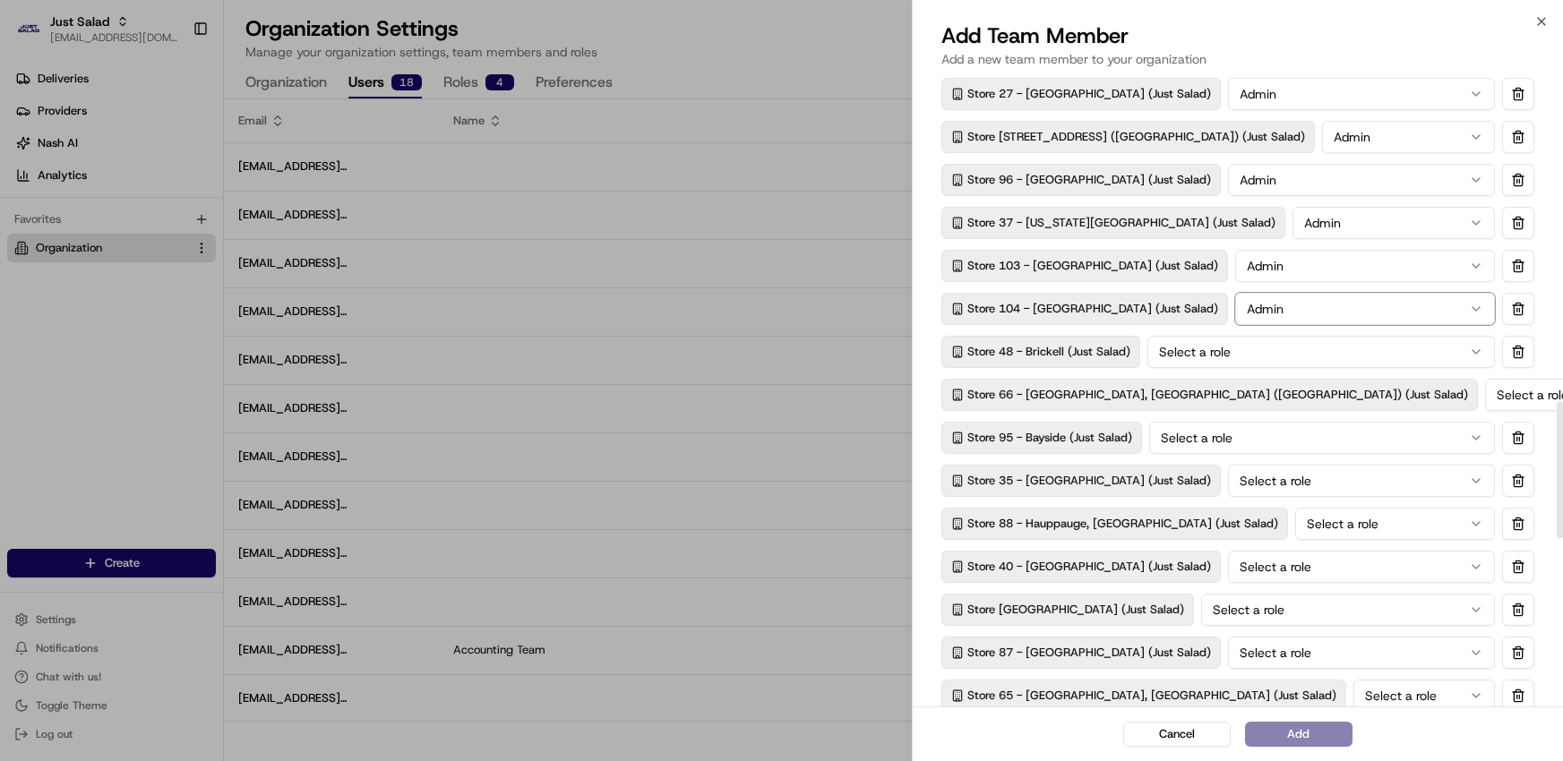
scroll to position [1500, 0]
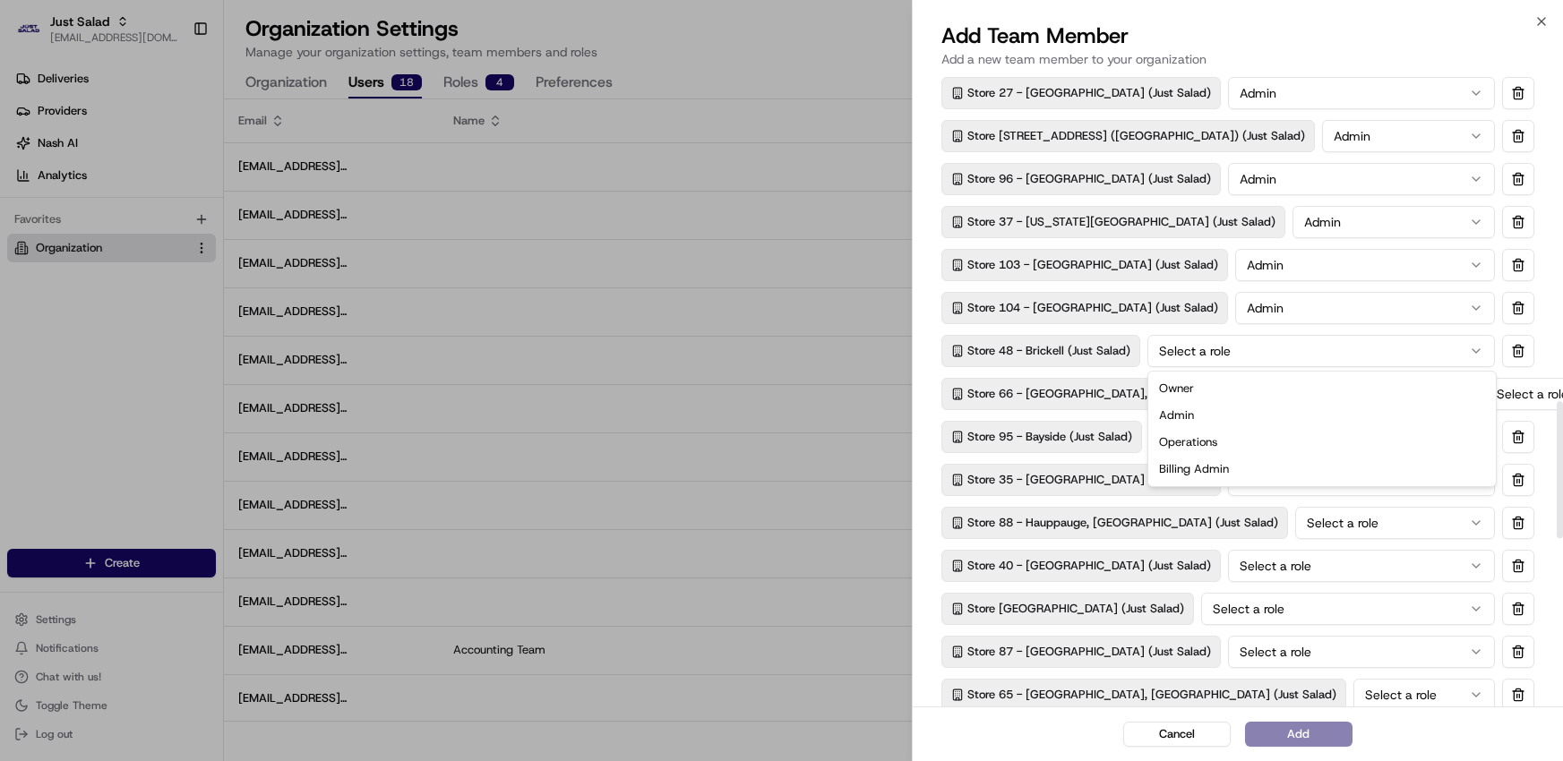
click at [1225, 350] on button "Select a role" at bounding box center [1322, 351] width 348 height 32
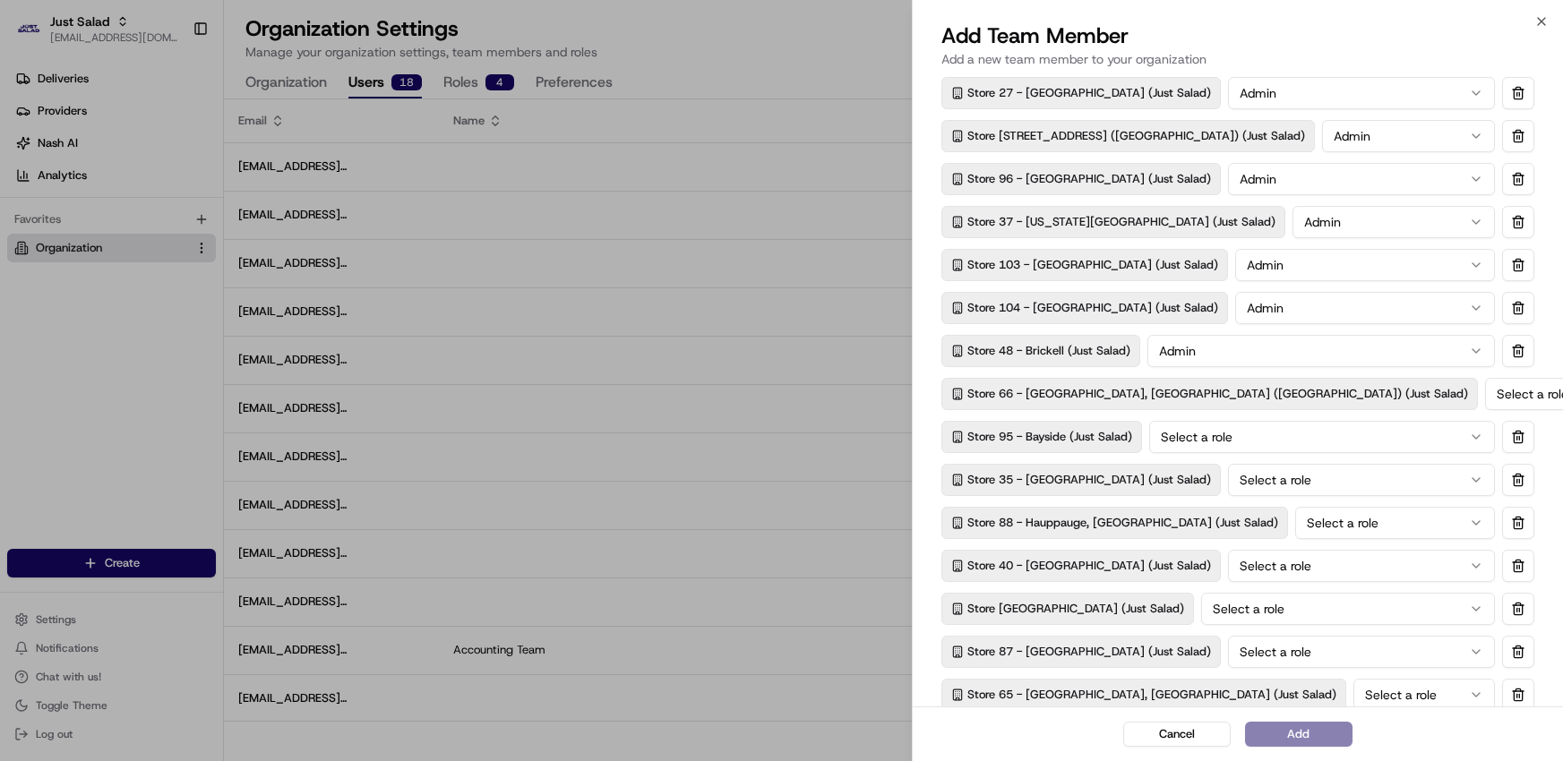
click at [1485, 406] on button "Select a role" at bounding box center [1539, 394] width 109 height 32
click at [1318, 441] on button "Select a role" at bounding box center [1322, 437] width 346 height 32
click at [1319, 486] on button "Select a role" at bounding box center [1361, 480] width 267 height 32
click at [1312, 520] on button "Select a role" at bounding box center [1395, 523] width 200 height 32
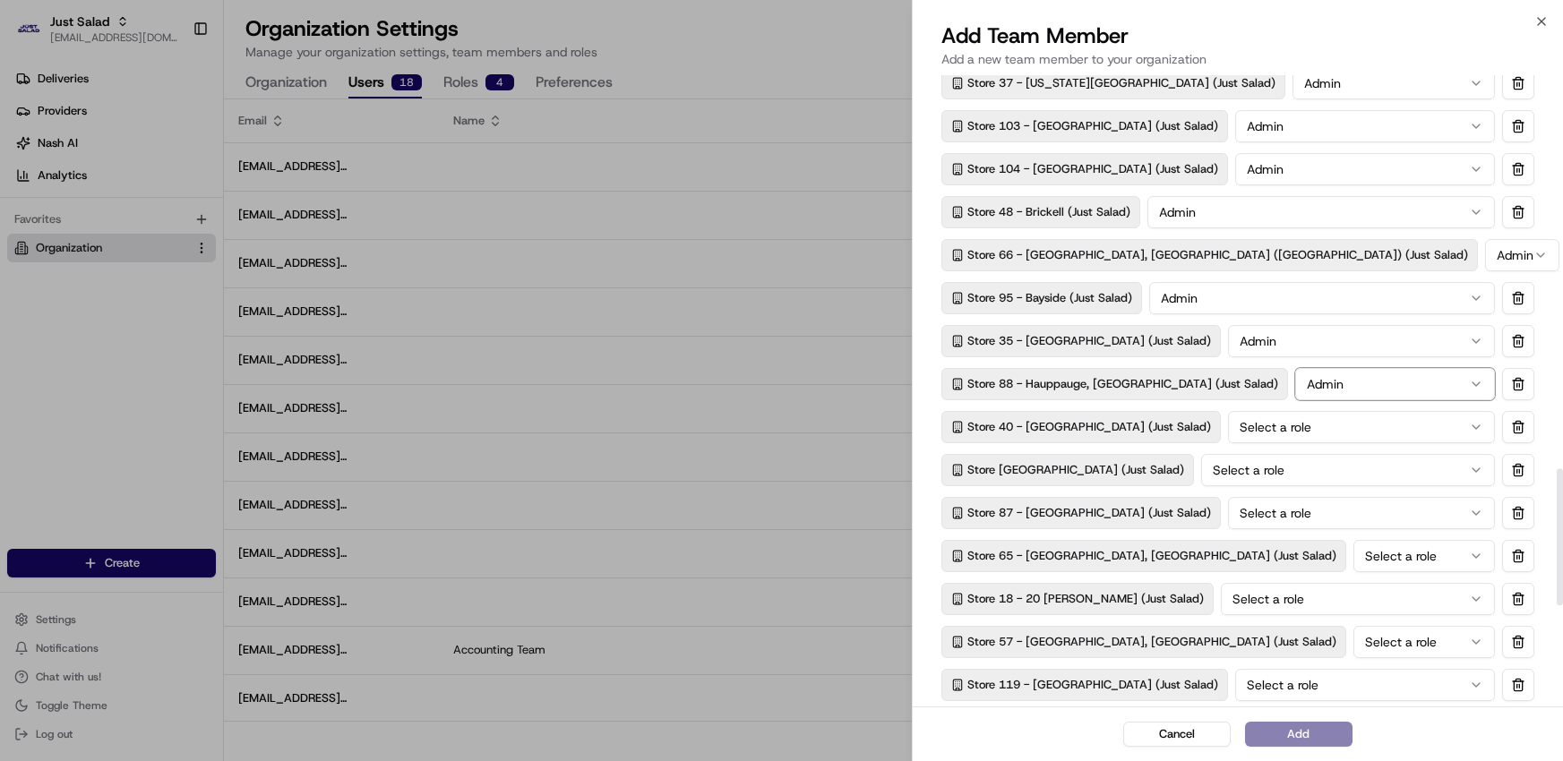
scroll to position [1590, 0]
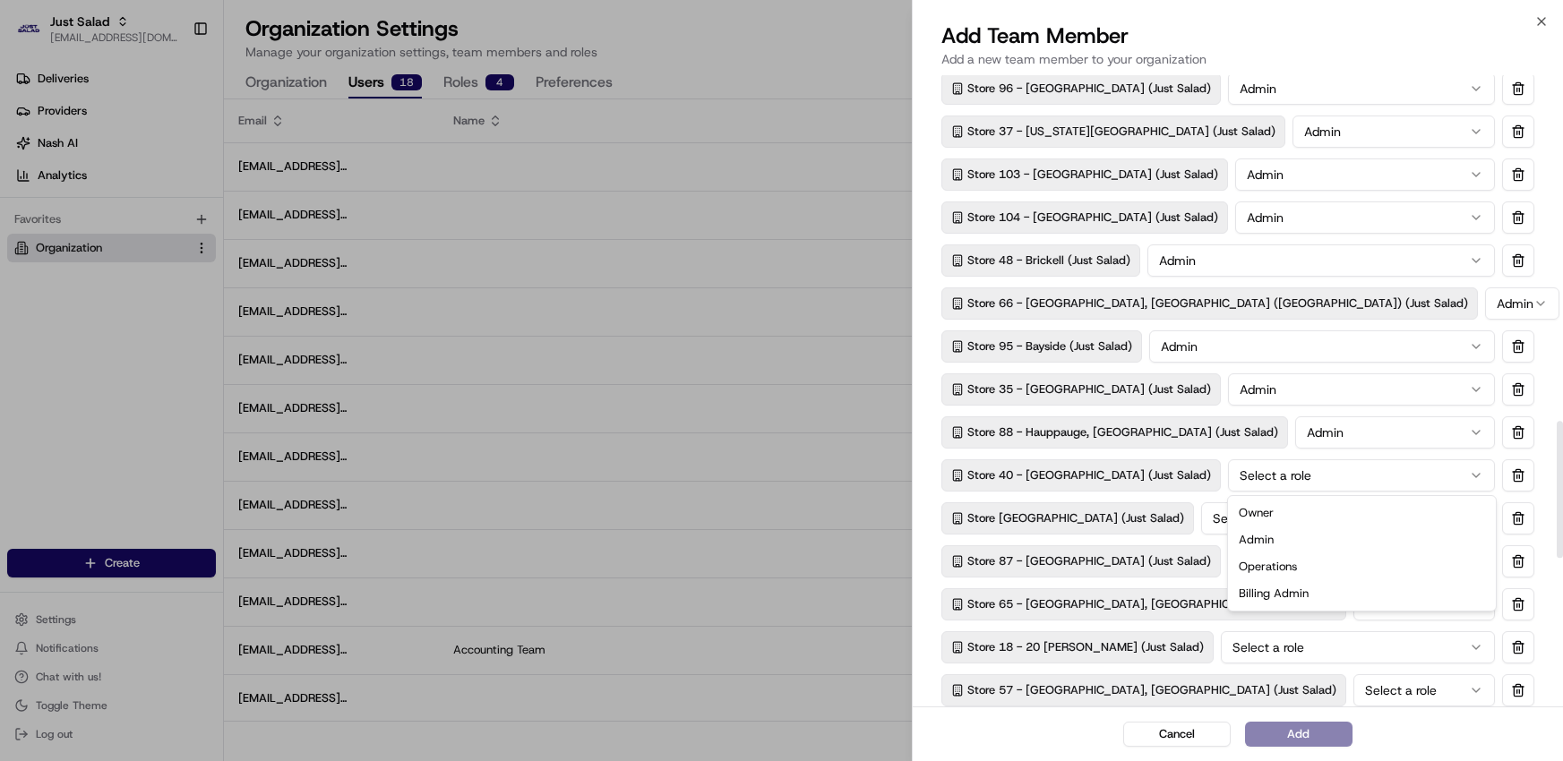
click at [1292, 472] on button "Select a role" at bounding box center [1361, 476] width 267 height 32
click at [1251, 525] on button "Select a role" at bounding box center [1348, 519] width 294 height 32
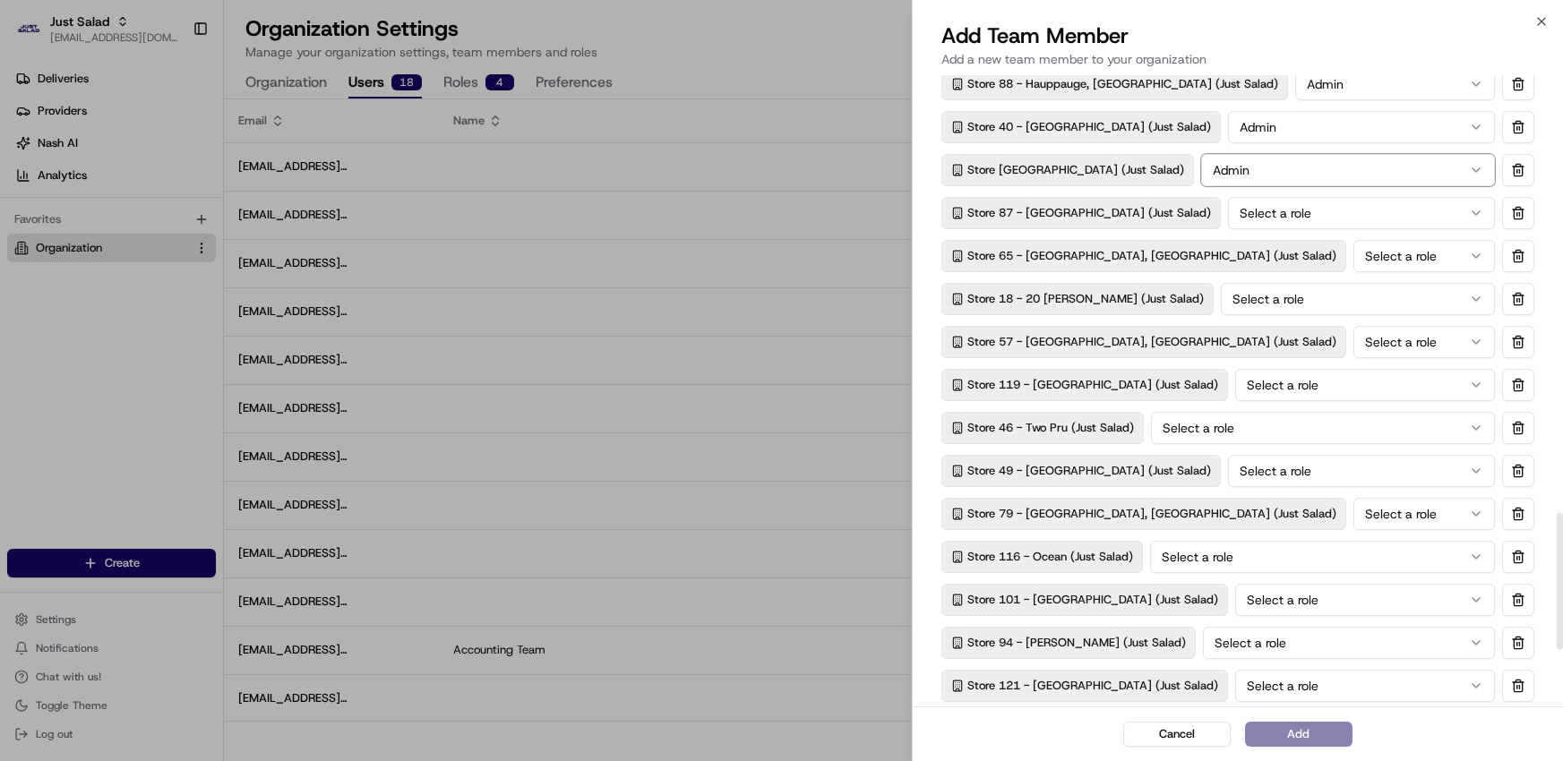
scroll to position [2011, 0]
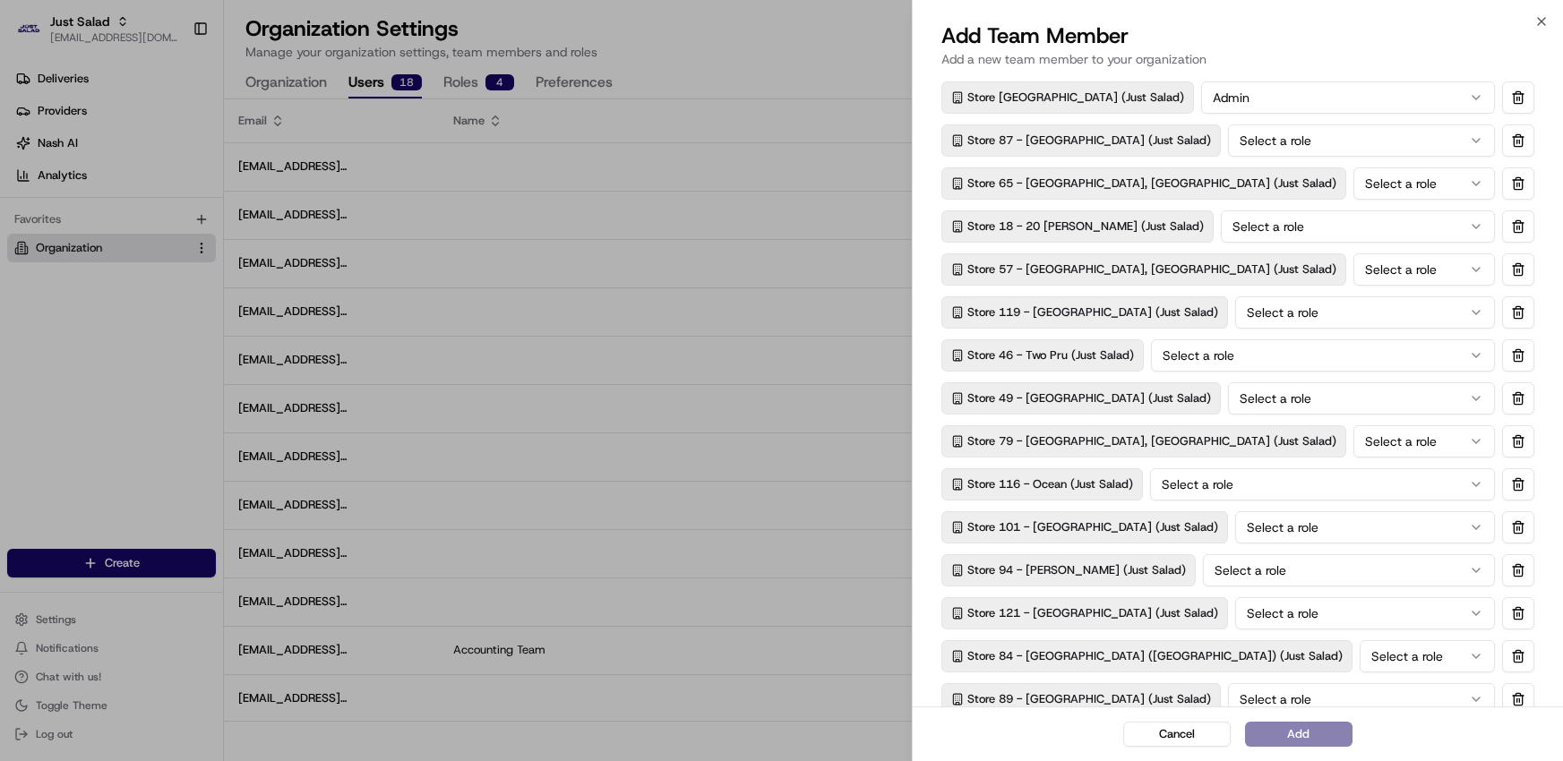
click at [1278, 146] on button "Select a role" at bounding box center [1361, 141] width 267 height 32
click at [1354, 174] on button "Select a role" at bounding box center [1425, 184] width 142 height 32
click at [1276, 227] on button "Select a role" at bounding box center [1358, 227] width 274 height 32
click at [1354, 255] on button "Select a role" at bounding box center [1425, 270] width 142 height 32
click at [1282, 314] on button "Select a role" at bounding box center [1365, 313] width 260 height 32
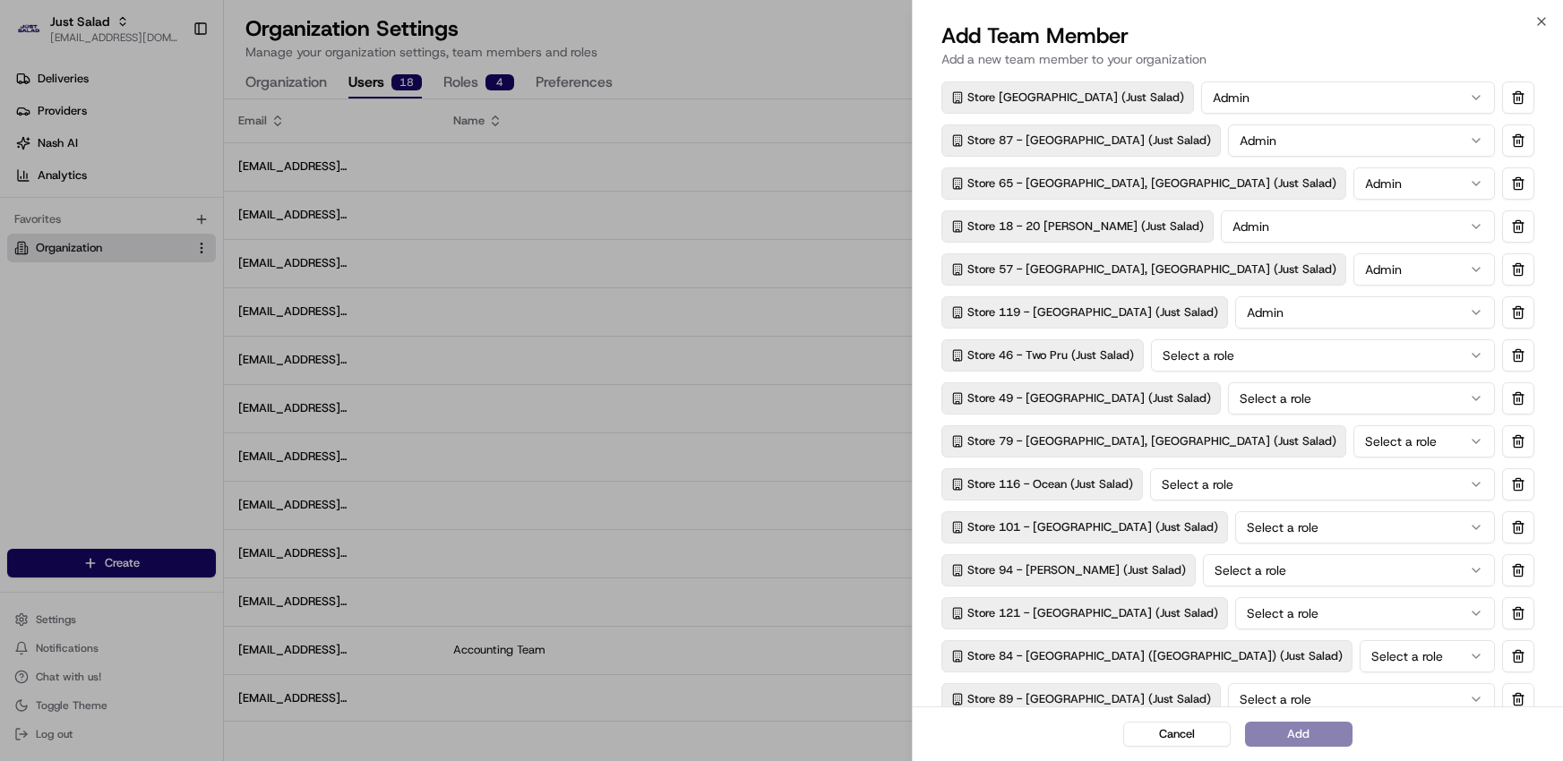
click at [1276, 360] on button "Select a role" at bounding box center [1323, 356] width 344 height 32
click at [1283, 397] on button "Select a role" at bounding box center [1361, 399] width 267 height 32
click at [1354, 447] on button "Select a role" at bounding box center [1425, 441] width 142 height 32
click at [1254, 499] on div "Store 116 - Ocean (Just Salad) Select a role" at bounding box center [1237, 484] width 593 height 32
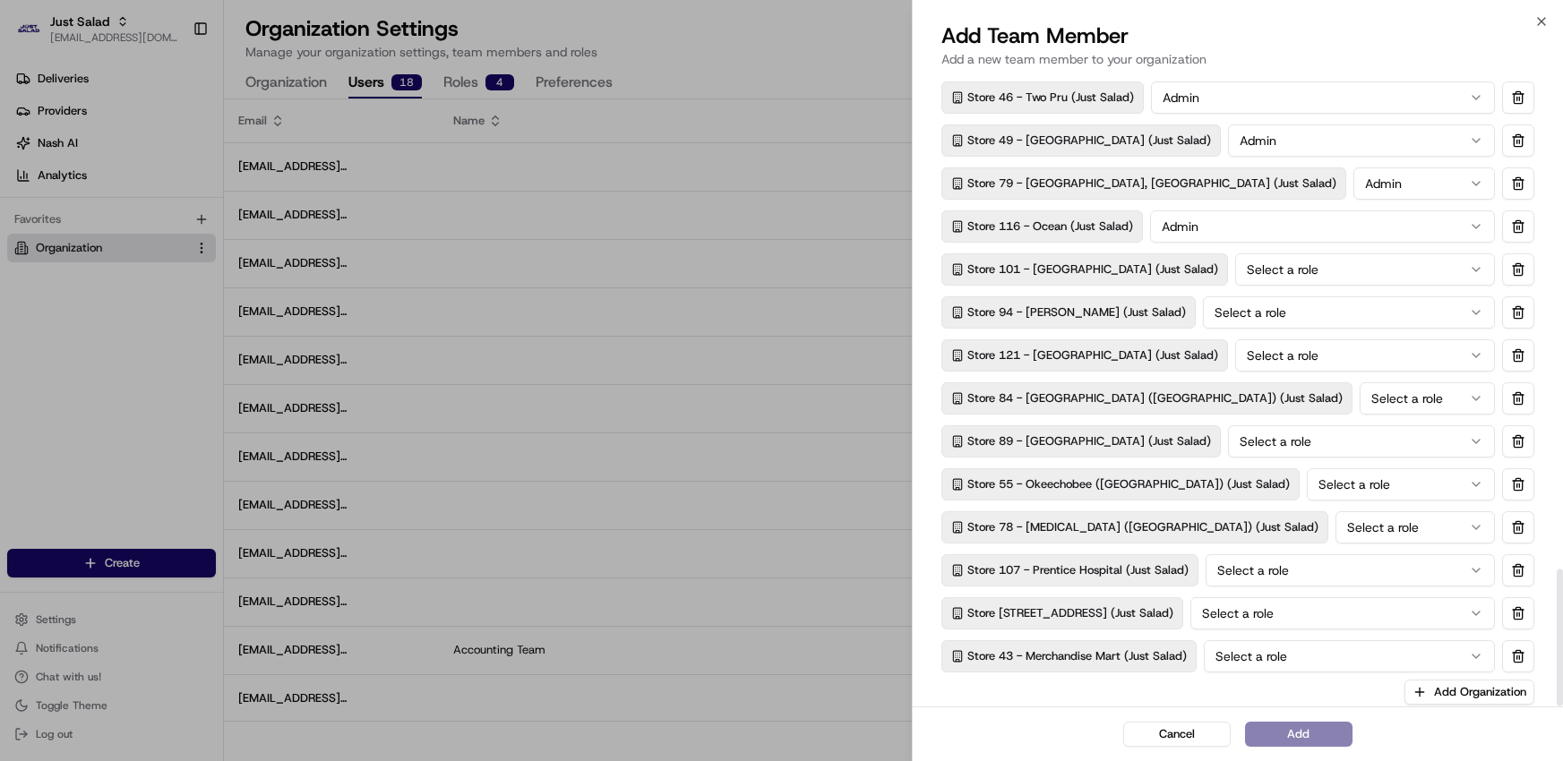
scroll to position [2271, 0]
click at [1271, 275] on button "Select a role" at bounding box center [1365, 268] width 260 height 32
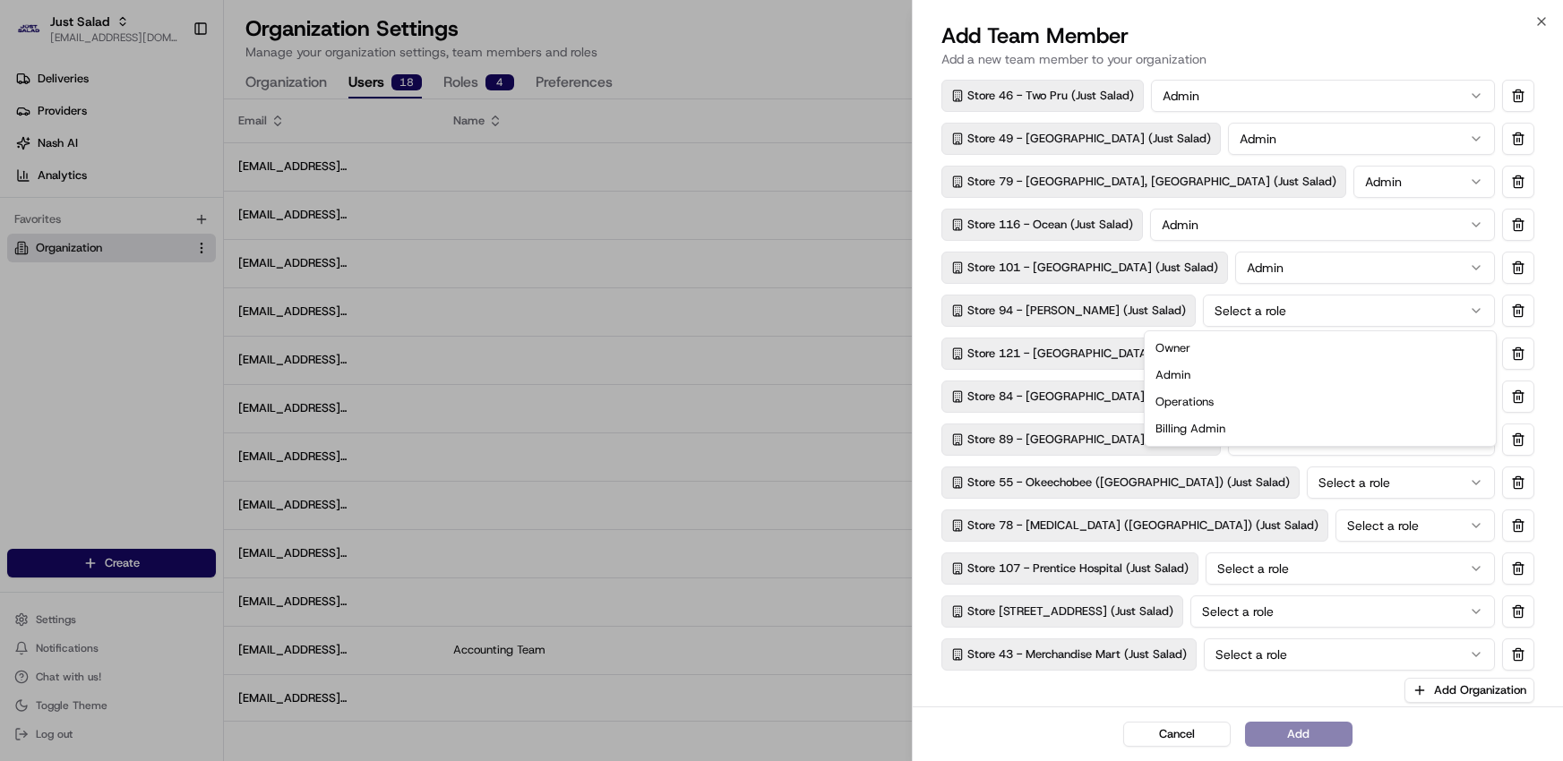
click at [1255, 315] on button "Select a role" at bounding box center [1349, 311] width 292 height 32
click at [1265, 348] on button "Select a role" at bounding box center [1365, 354] width 260 height 32
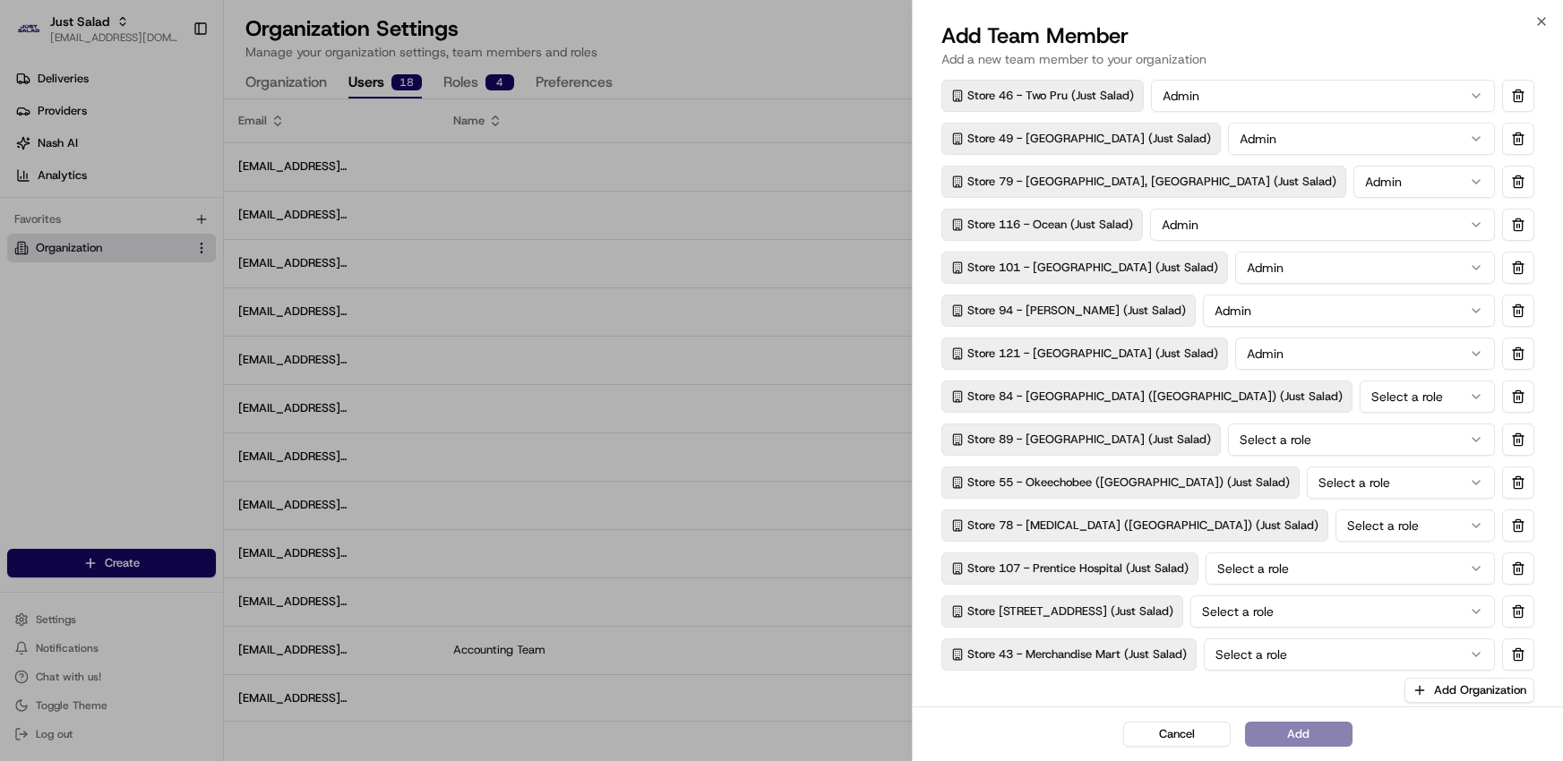
click at [1360, 397] on button "Select a role" at bounding box center [1427, 397] width 135 height 32
click at [1276, 438] on button "Select a role" at bounding box center [1361, 440] width 267 height 32
click at [1309, 486] on button "Select a role" at bounding box center [1401, 483] width 188 height 32
drag, startPoint x: 1298, startPoint y: 546, endPoint x: 1281, endPoint y: 538, distance: 18.8
click at [1336, 530] on button "Select a role" at bounding box center [1415, 526] width 159 height 32
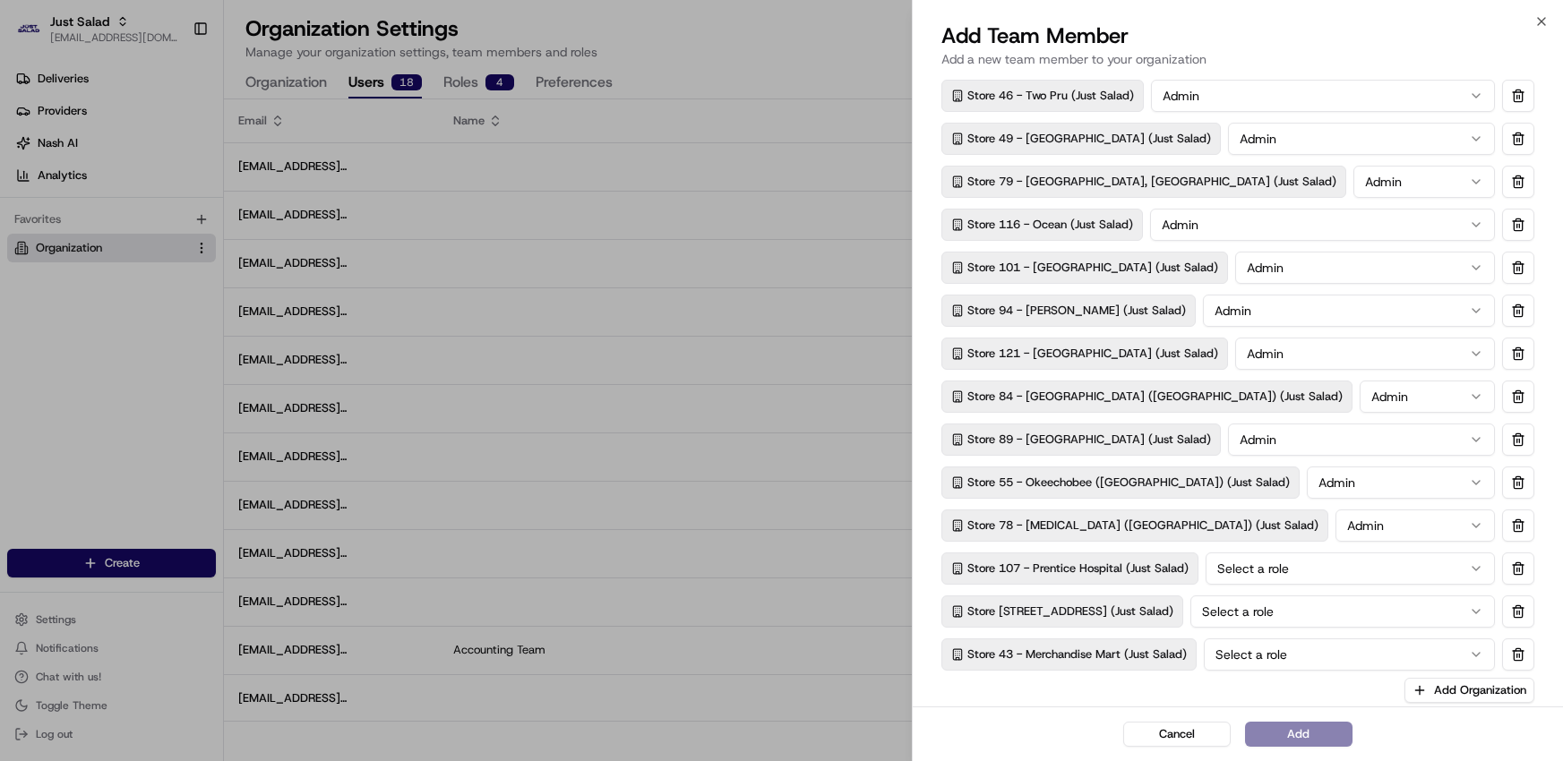
click at [1285, 570] on button "Select a role" at bounding box center [1350, 569] width 289 height 32
click at [1254, 615] on button "Select a role" at bounding box center [1343, 612] width 305 height 32
click at [1259, 652] on button "Select a role" at bounding box center [1349, 655] width 291 height 32
click at [1265, 726] on button "Add" at bounding box center [1298, 734] width 107 height 25
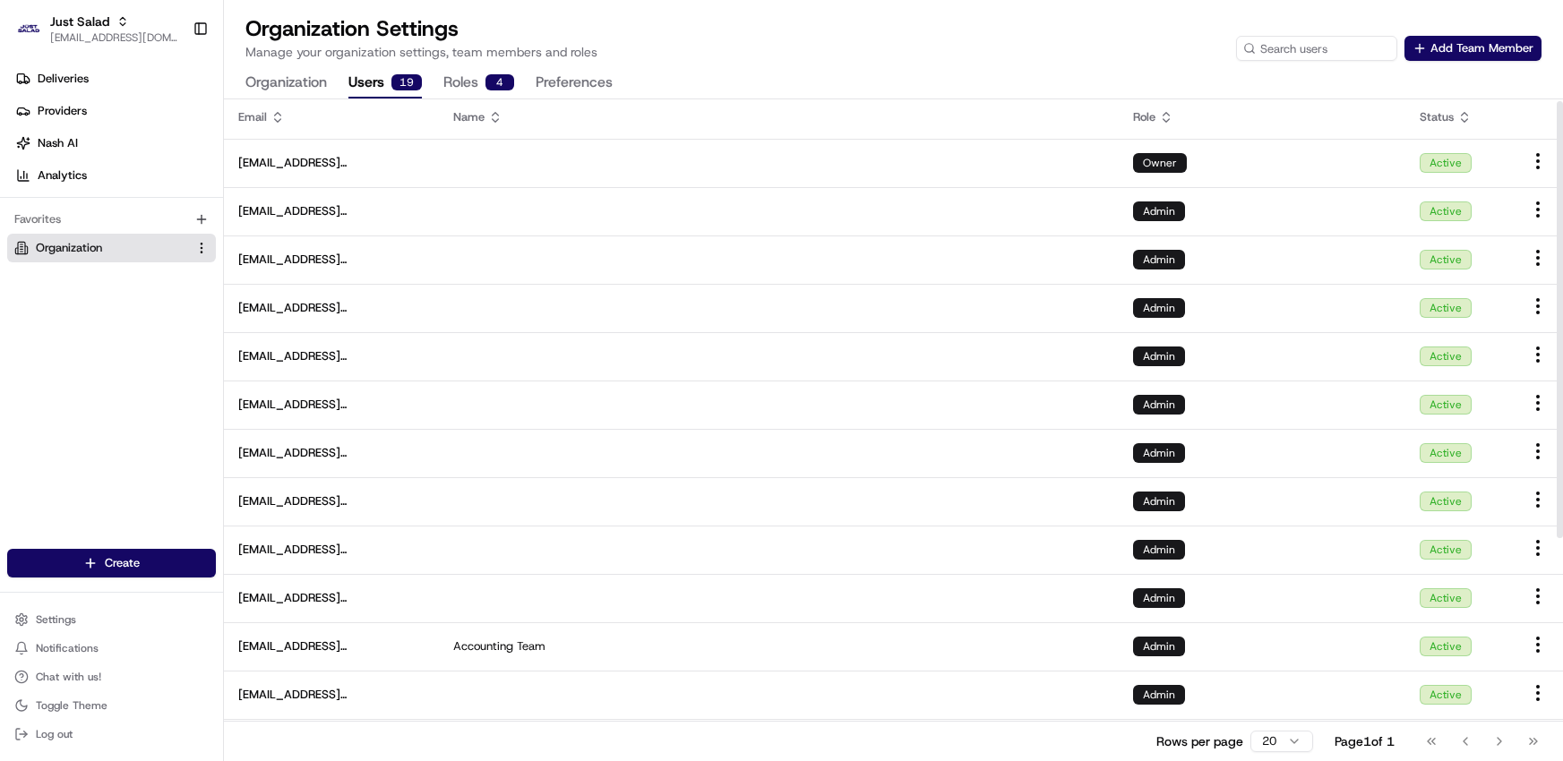
scroll to position [0, 0]
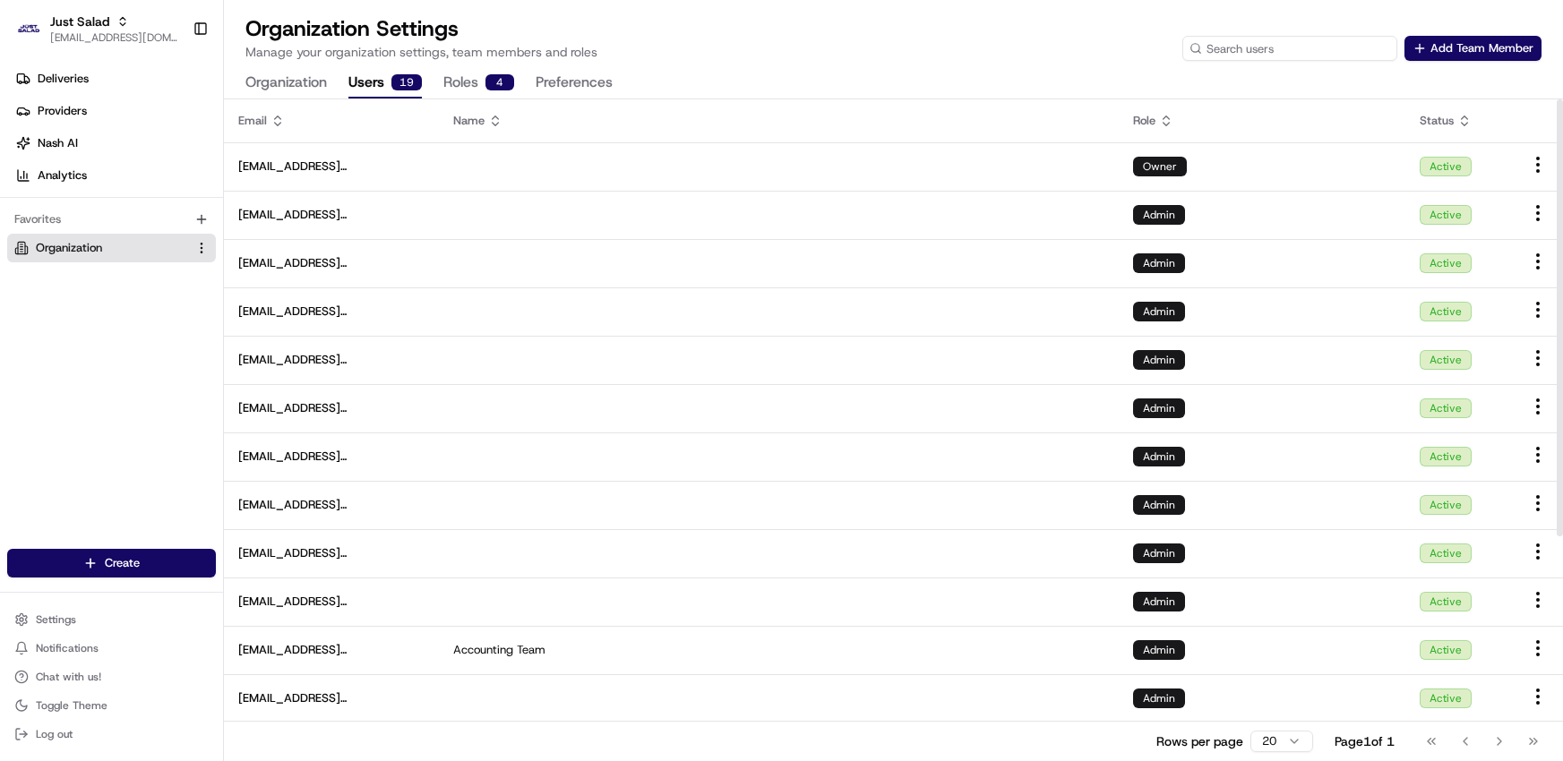
click at [1308, 49] on input at bounding box center [1289, 48] width 215 height 25
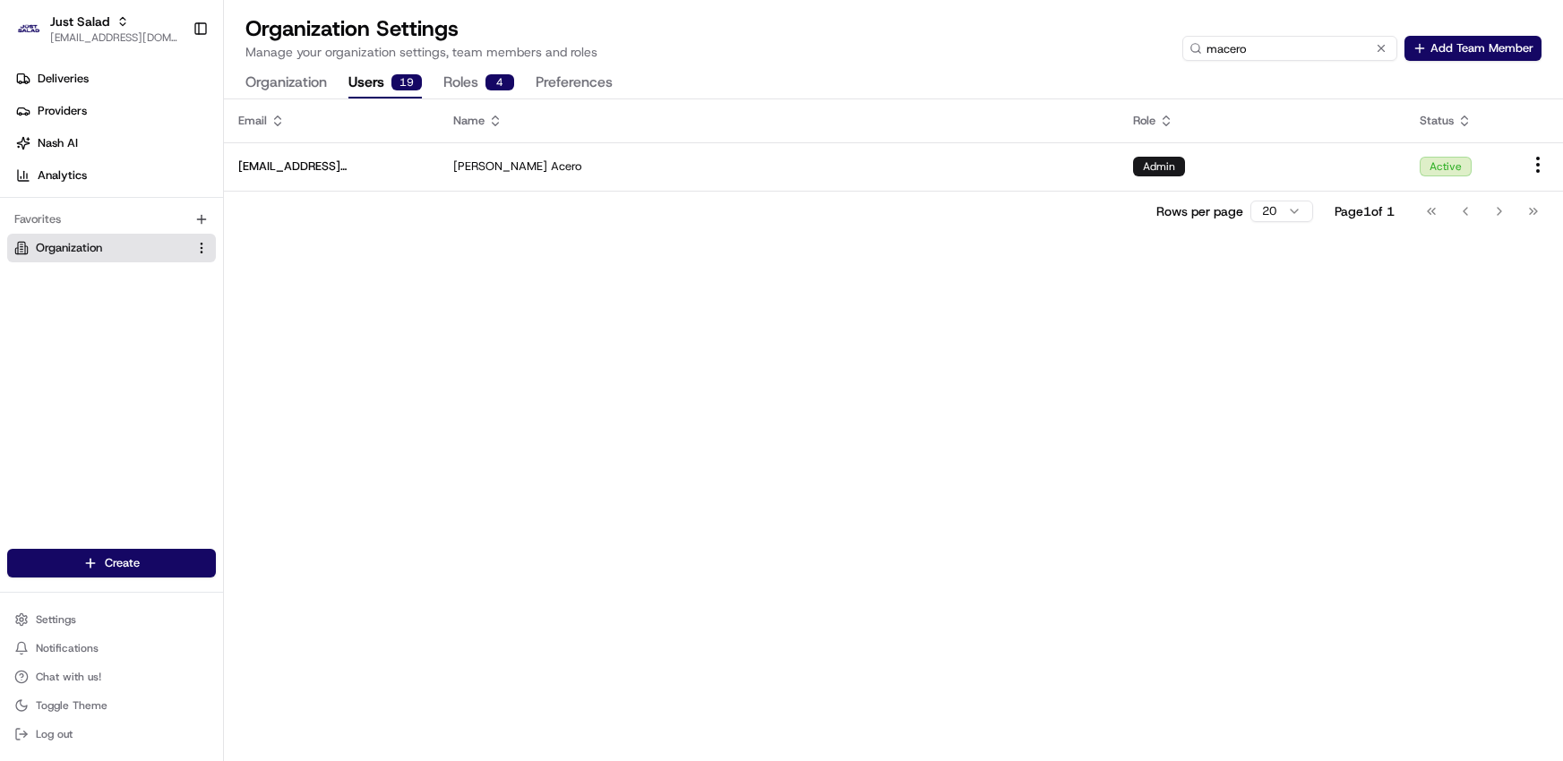
type input "macero"
